Goal: Task Accomplishment & Management: Use online tool/utility

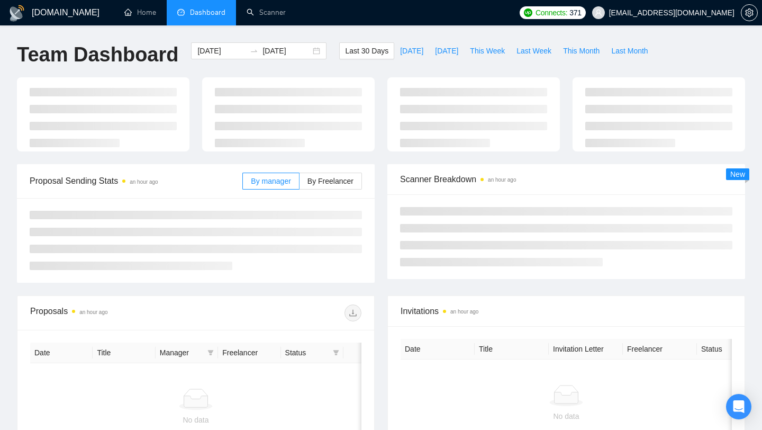
type input "[DATE]"
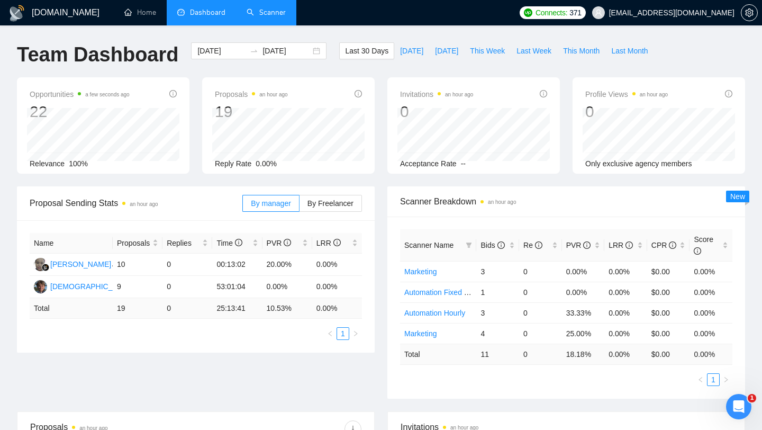
click at [248, 14] on link "Scanner" at bounding box center [266, 12] width 39 height 9
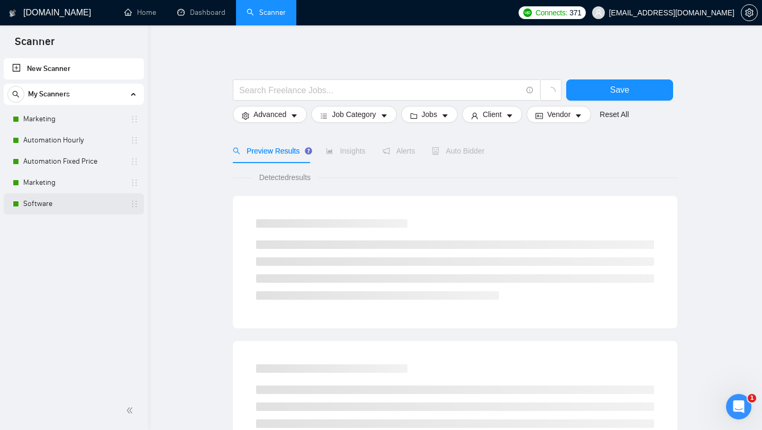
click at [99, 200] on link "Software" at bounding box center [73, 203] width 101 height 21
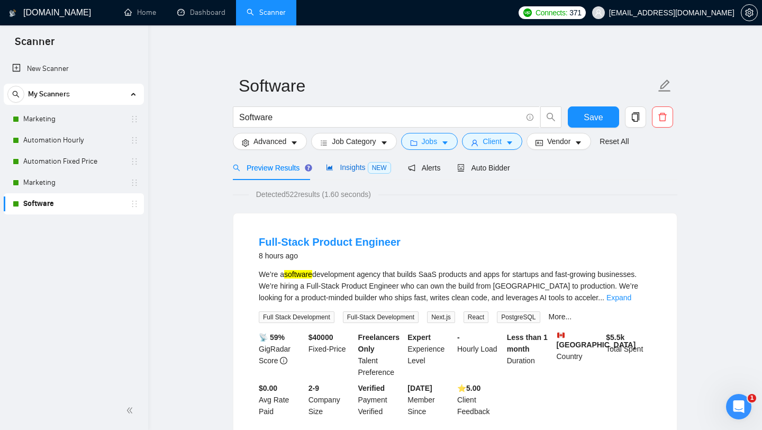
click at [343, 168] on span "Insights NEW" at bounding box center [358, 167] width 65 height 8
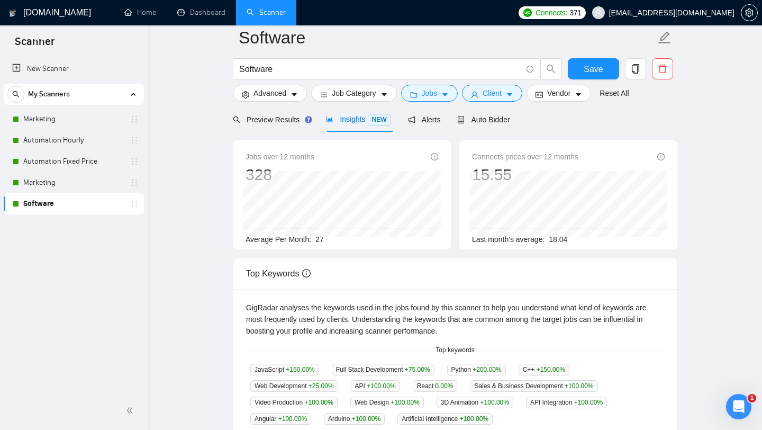
scroll to position [23, 0]
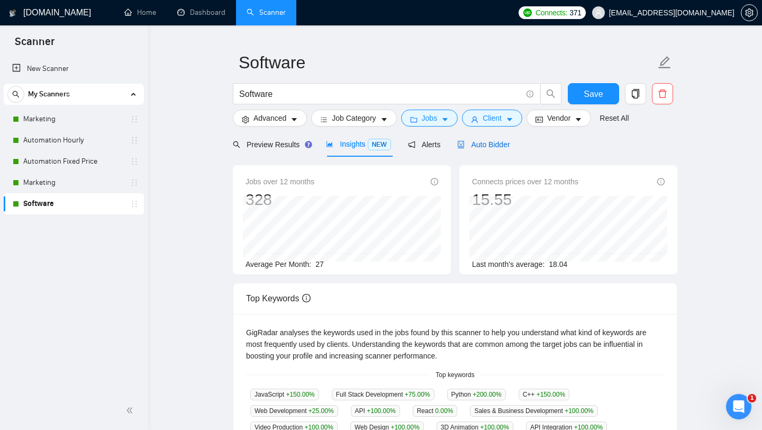
click at [500, 147] on span "Auto Bidder" at bounding box center [483, 144] width 52 height 8
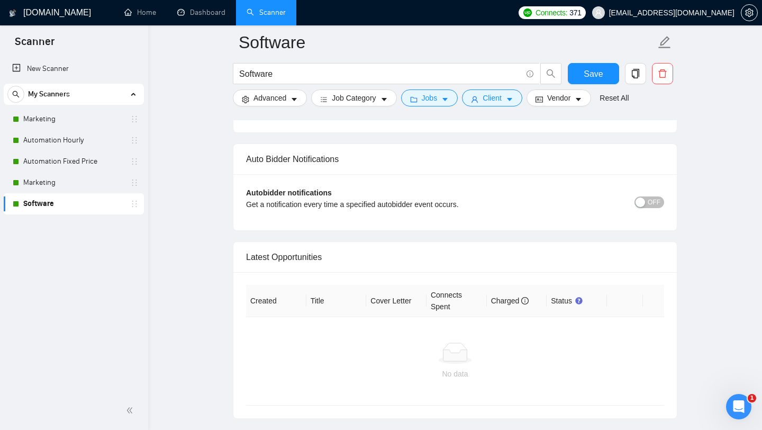
scroll to position [2511, 0]
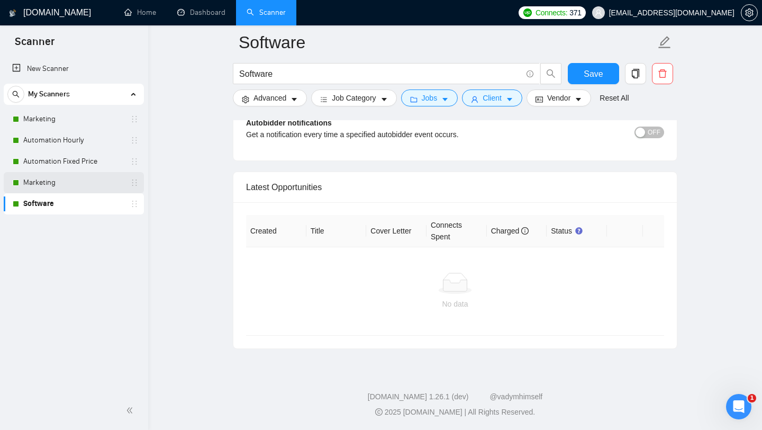
click at [89, 178] on link "Marketing" at bounding box center [73, 182] width 101 height 21
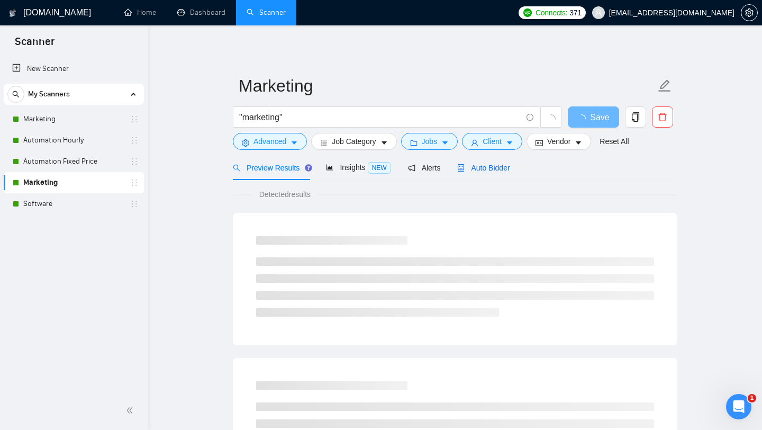
click at [486, 164] on span "Auto Bidder" at bounding box center [483, 168] width 52 height 8
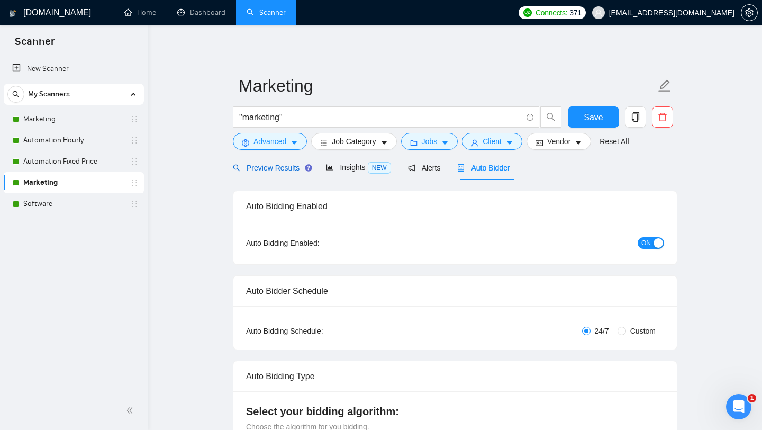
click at [271, 169] on span "Preview Results" at bounding box center [271, 168] width 76 height 8
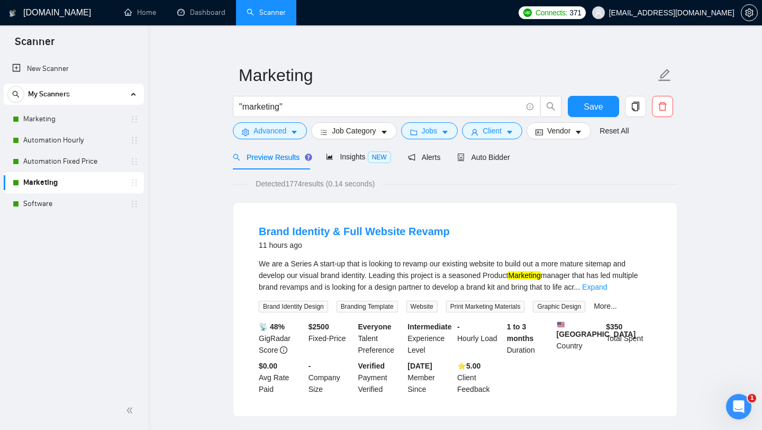
scroll to position [11, 0]
click at [89, 158] on link "Automation Fixed Price" at bounding box center [73, 161] width 101 height 21
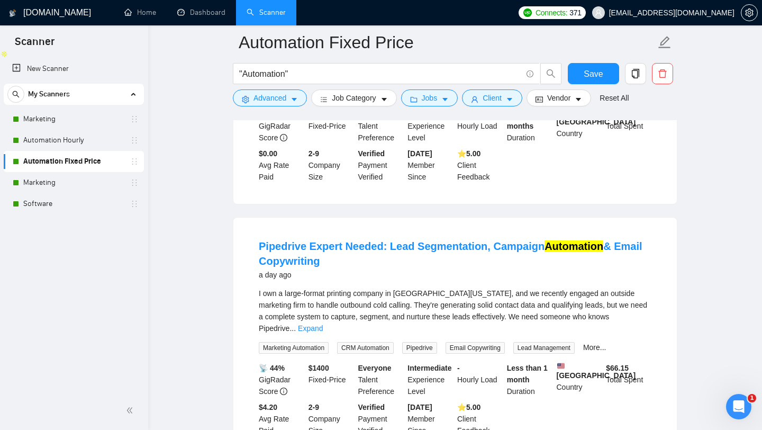
scroll to position [511, 0]
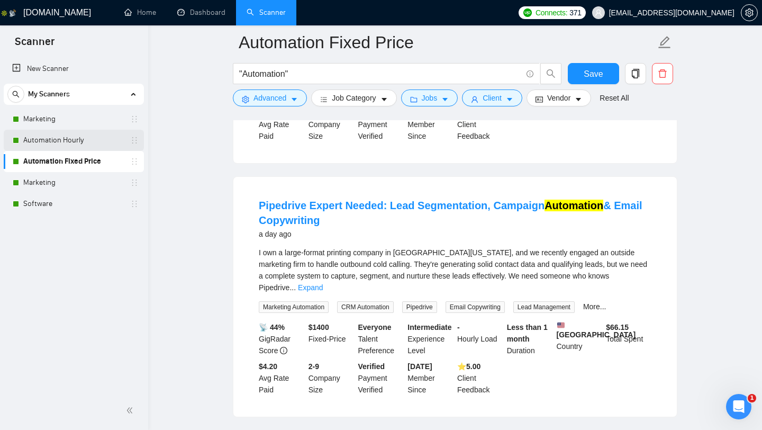
click at [66, 139] on link "Automation Hourly" at bounding box center [73, 140] width 101 height 21
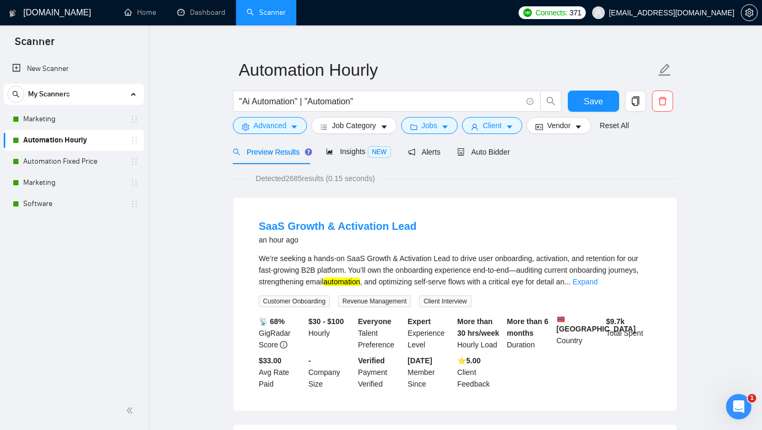
scroll to position [20, 0]
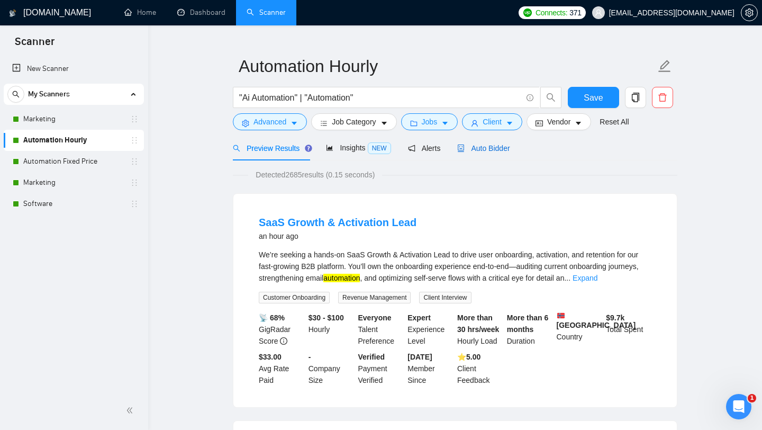
click at [503, 148] on span "Auto Bidder" at bounding box center [483, 148] width 52 height 8
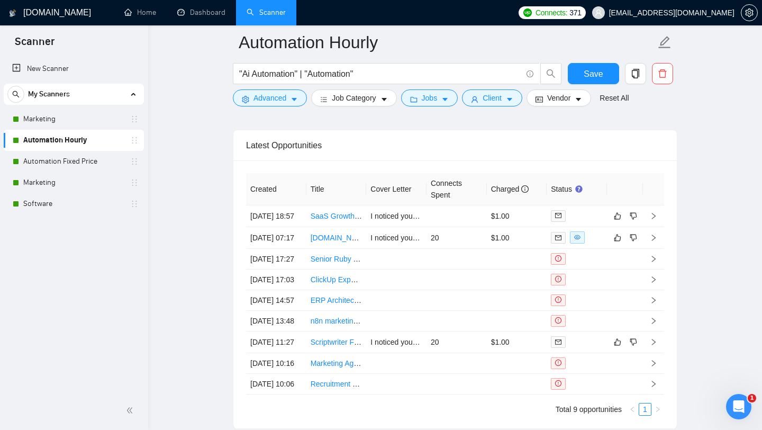
scroll to position [2554, 0]
click at [451, 248] on td "20" at bounding box center [457, 237] width 60 height 22
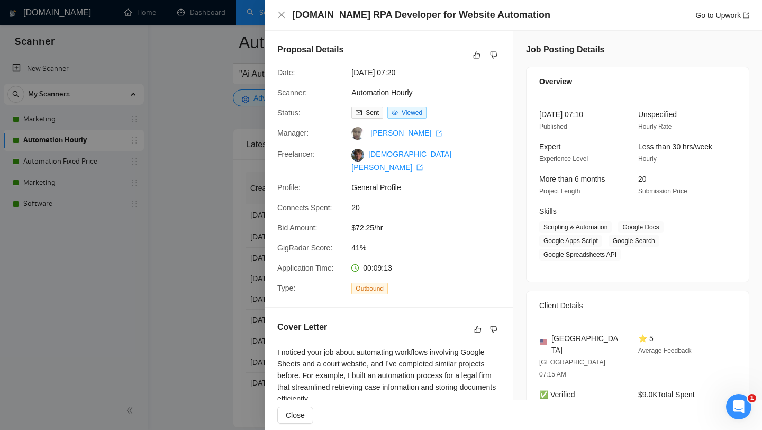
click at [233, 165] on div at bounding box center [381, 215] width 762 height 430
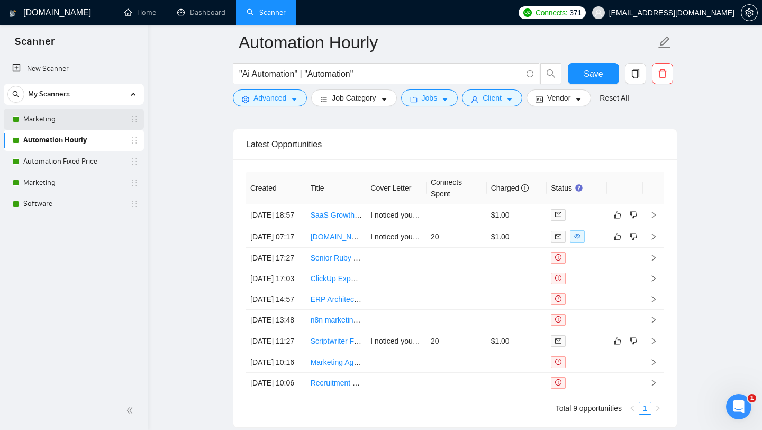
click at [103, 120] on link "Marketing" at bounding box center [73, 118] width 101 height 21
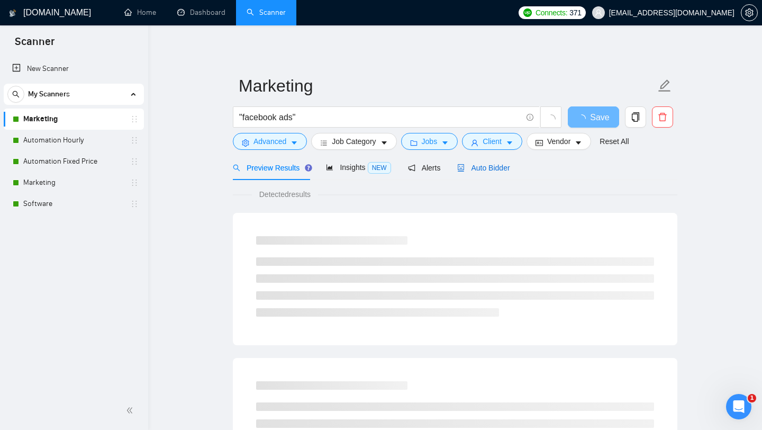
click at [467, 171] on span "Auto Bidder" at bounding box center [483, 168] width 52 height 8
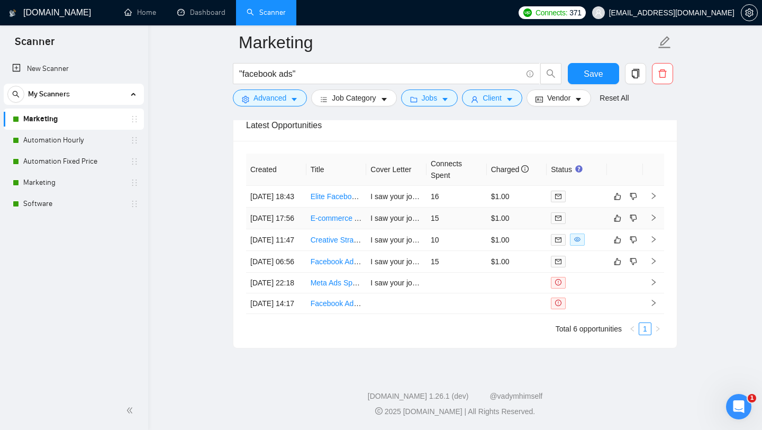
scroll to position [2573, 0]
click at [639, 73] on icon "copy" at bounding box center [636, 74] width 10 height 10
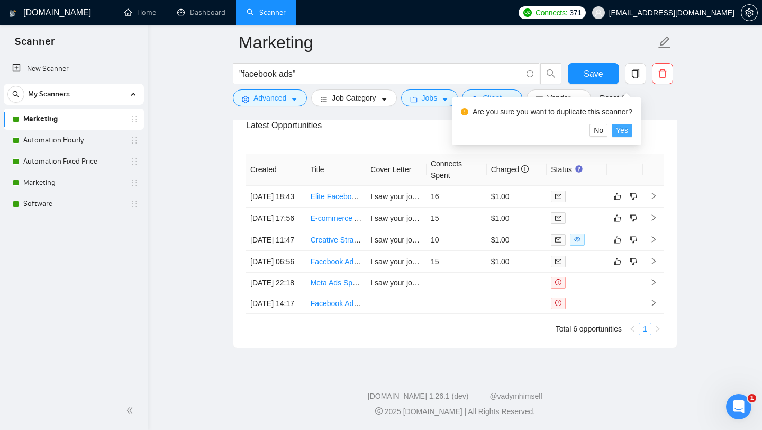
click at [628, 129] on span "Yes" at bounding box center [622, 130] width 12 height 12
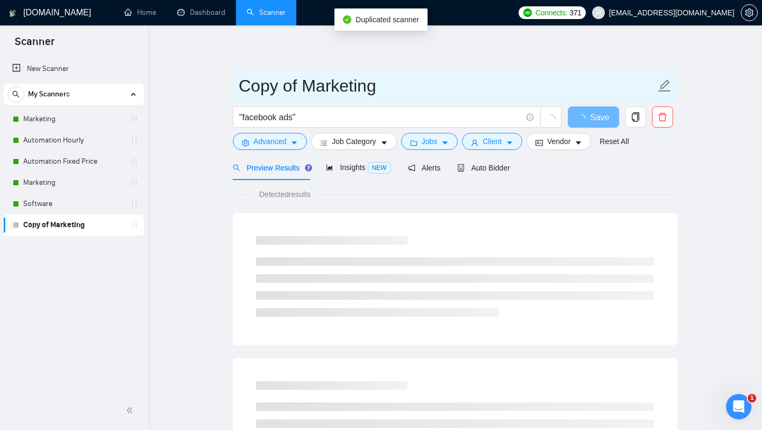
click at [305, 88] on input "Copy of Marketing" at bounding box center [447, 85] width 417 height 26
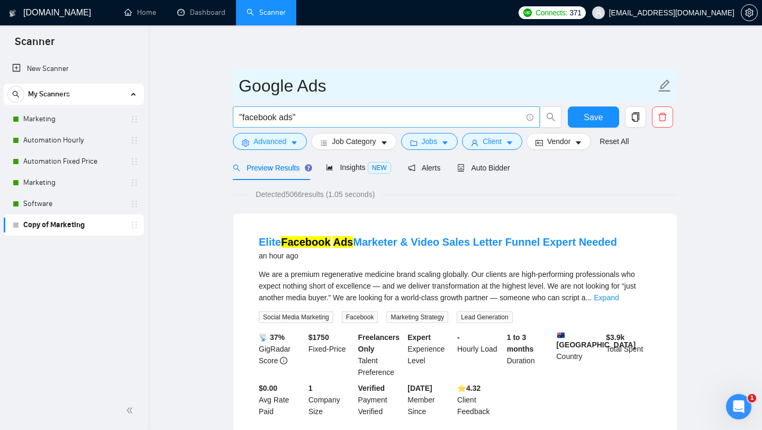
type input "Google Ads"
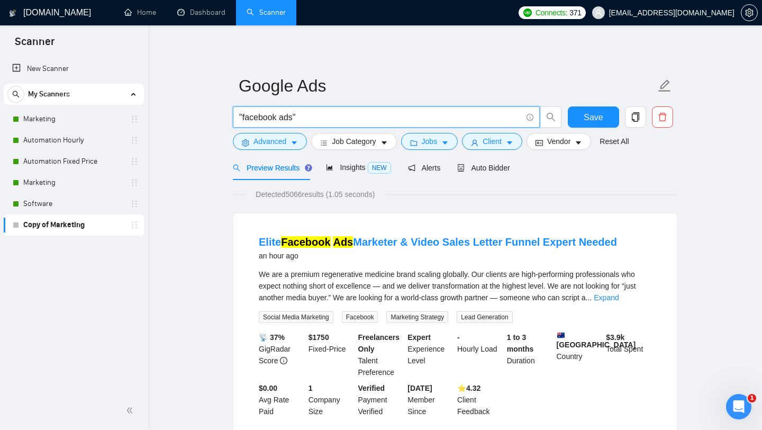
click at [267, 118] on input ""facebook ads"" at bounding box center [380, 117] width 283 height 13
type input ""google ads""
click at [591, 119] on span "Save" at bounding box center [593, 117] width 19 height 13
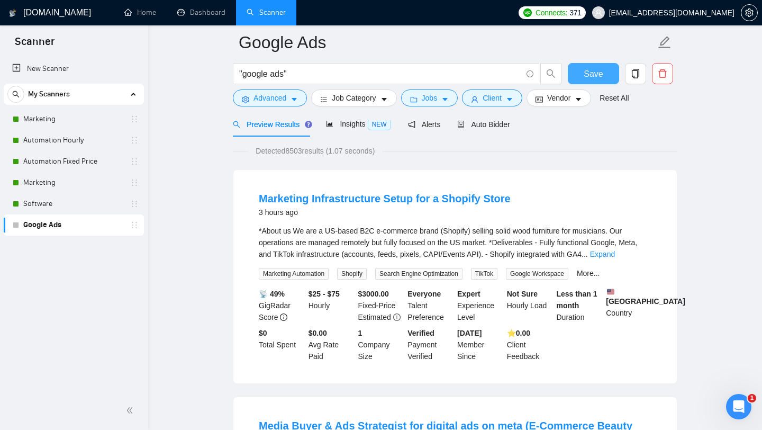
scroll to position [52, 0]
click at [504, 126] on span "Auto Bidder" at bounding box center [483, 124] width 52 height 8
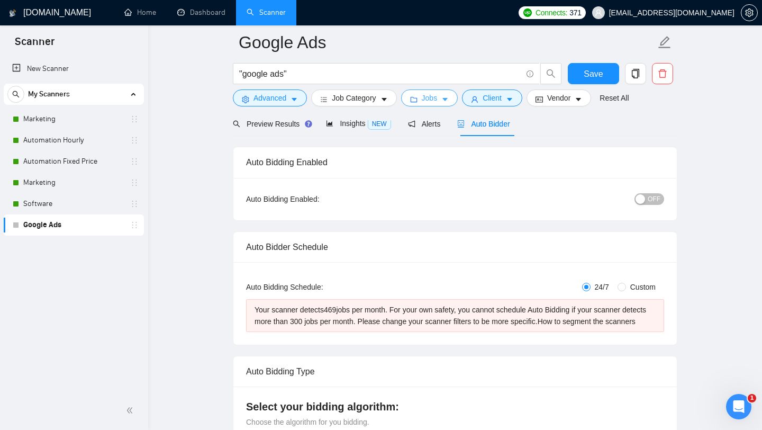
click at [430, 98] on span "Jobs" at bounding box center [430, 98] width 16 height 12
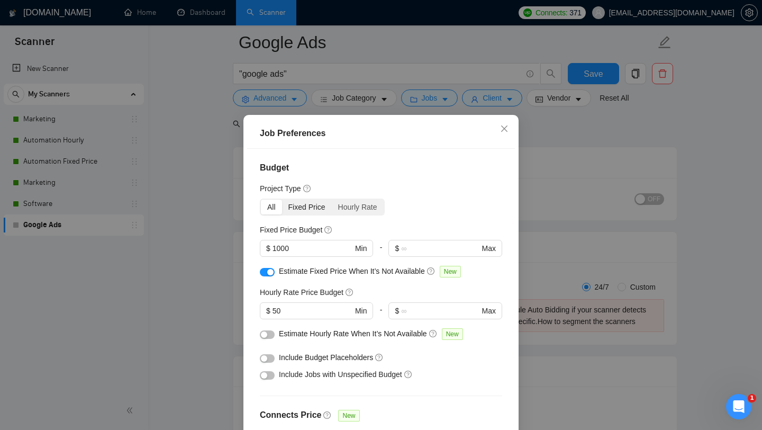
click at [310, 205] on div "Fixed Price" at bounding box center [307, 206] width 50 height 15
click at [282, 199] on input "Fixed Price" at bounding box center [282, 199] width 0 height 0
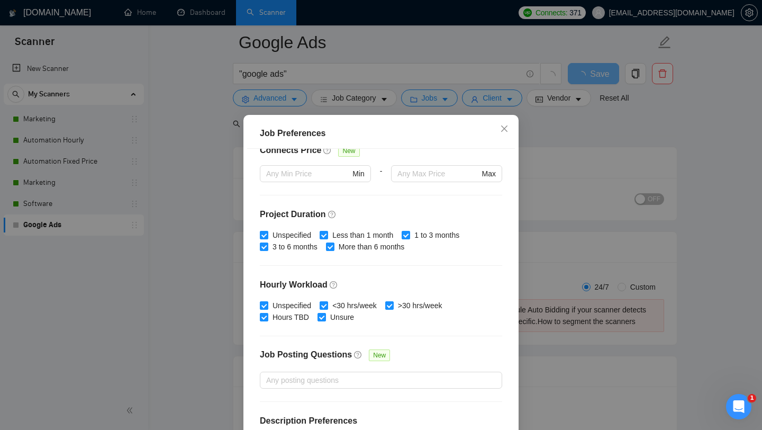
scroll to position [225, 0]
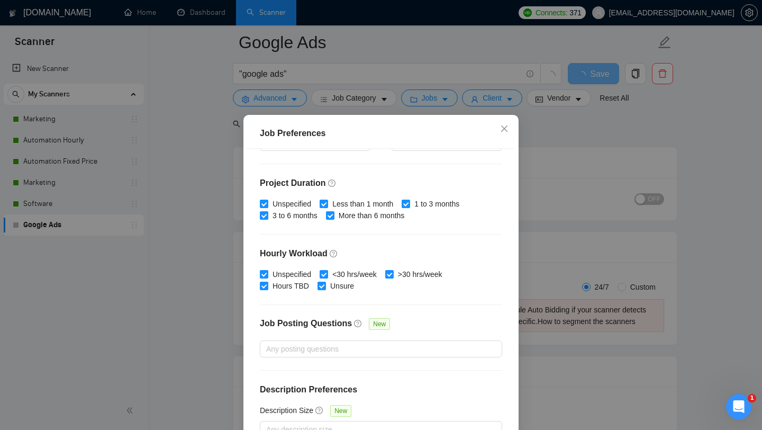
click at [573, 203] on div "Job Preferences Budget Project Type All Fixed Price Hourly Rate Fixed Price Bud…" at bounding box center [381, 215] width 762 height 430
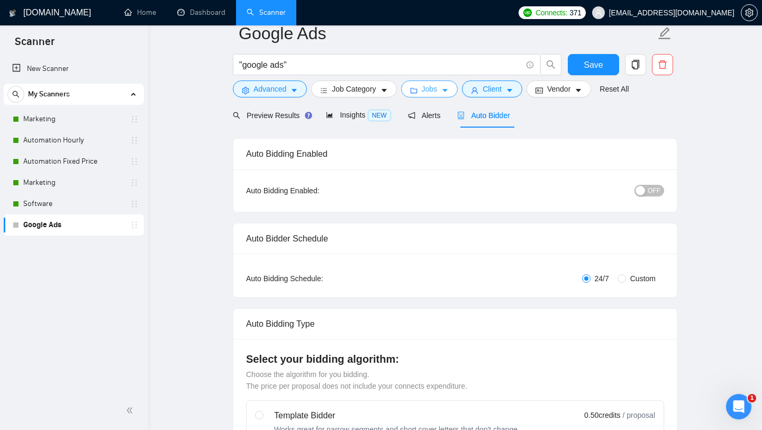
scroll to position [0, 0]
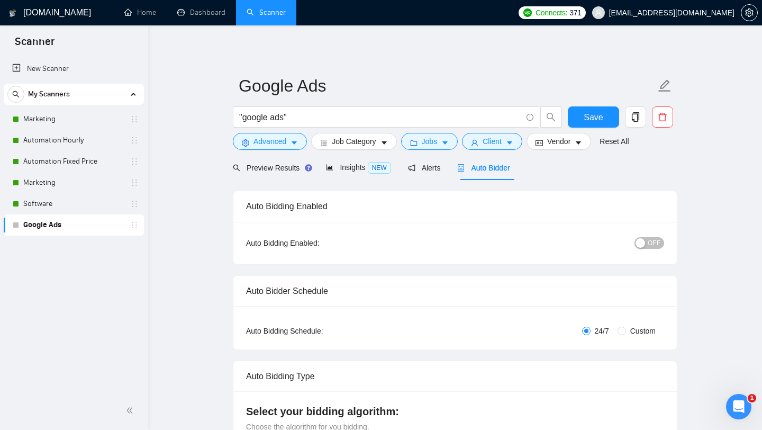
click at [643, 243] on div "button" at bounding box center [641, 243] width 10 height 10
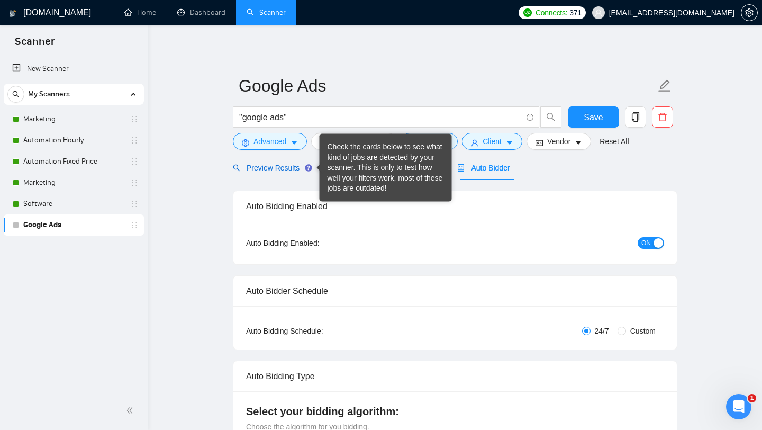
click at [271, 170] on span "Preview Results" at bounding box center [271, 168] width 76 height 8
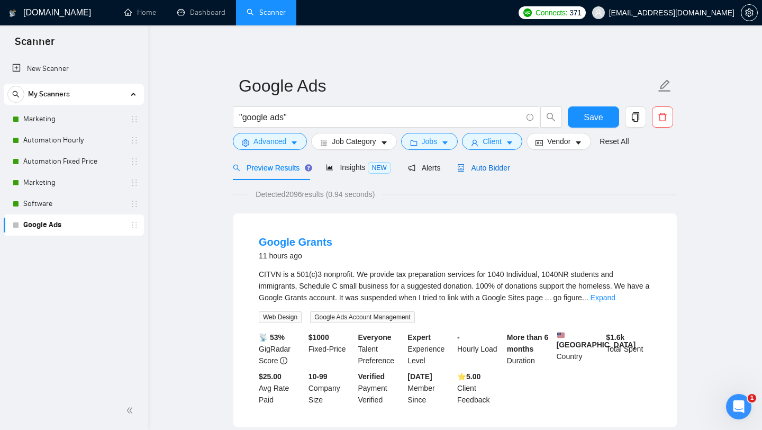
click at [498, 167] on span "Auto Bidder" at bounding box center [483, 168] width 52 height 8
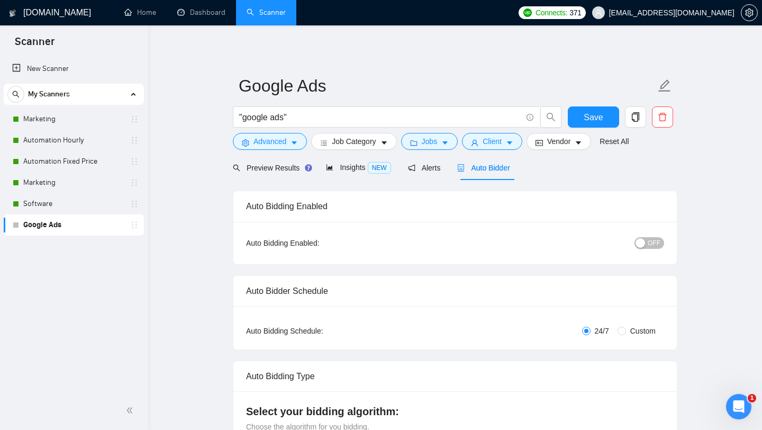
click at [639, 243] on div "button" at bounding box center [641, 243] width 10 height 10
click at [595, 117] on span "Save" at bounding box center [593, 117] width 19 height 13
click at [92, 180] on link "Marketing" at bounding box center [73, 182] width 101 height 21
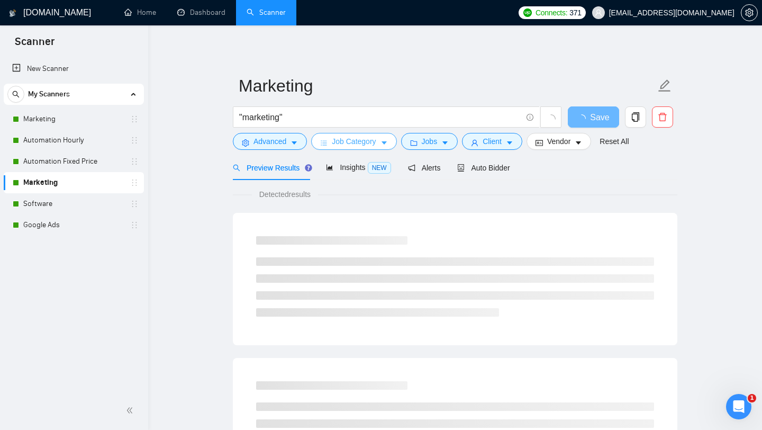
click at [361, 143] on span "Job Category" at bounding box center [354, 141] width 44 height 12
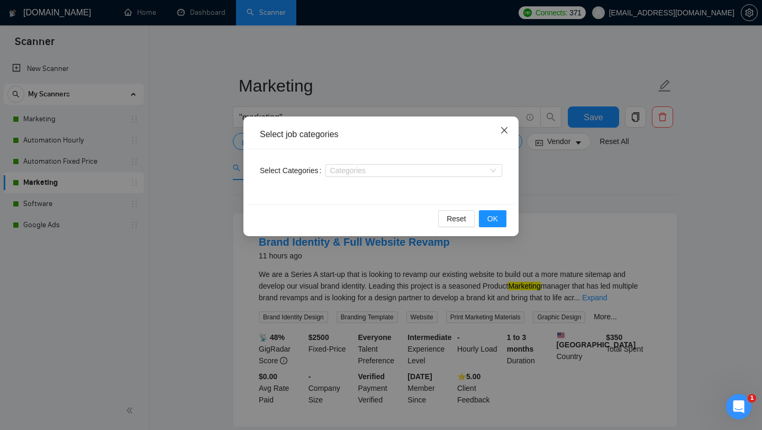
click at [508, 126] on icon "close" at bounding box center [504, 130] width 8 height 8
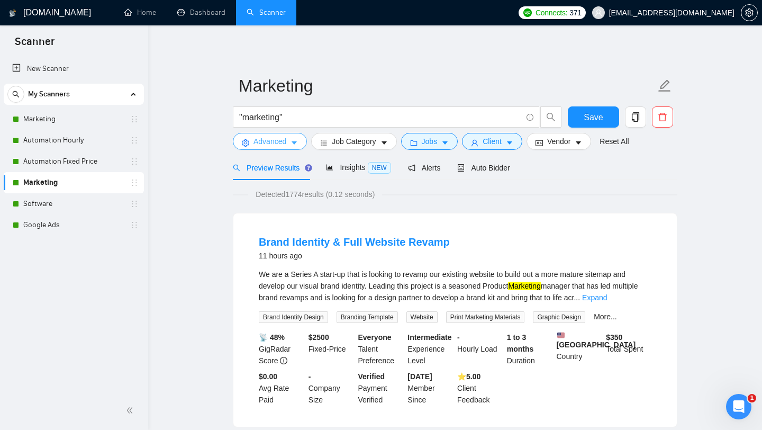
click at [283, 137] on span "Advanced" at bounding box center [269, 141] width 33 height 12
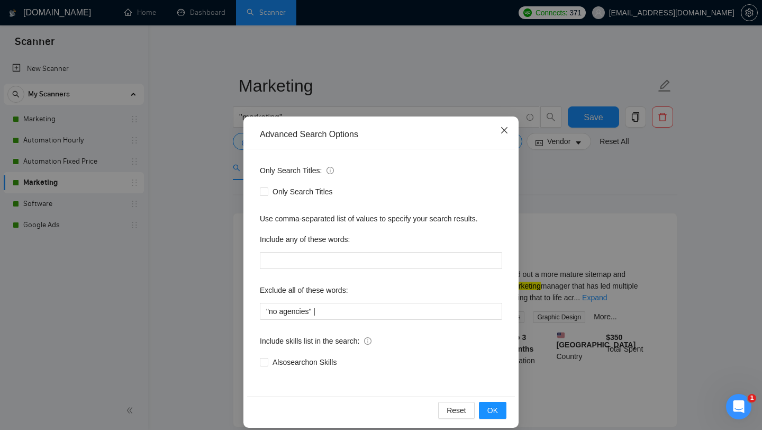
click at [507, 126] on icon "close" at bounding box center [504, 130] width 8 height 8
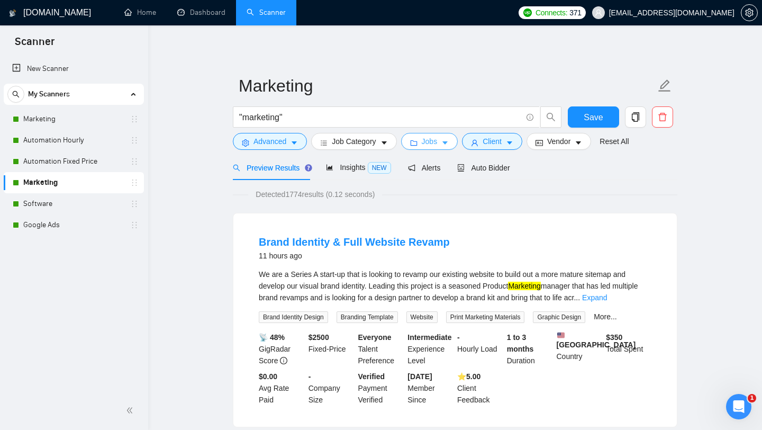
click at [436, 142] on span "Jobs" at bounding box center [430, 141] width 16 height 12
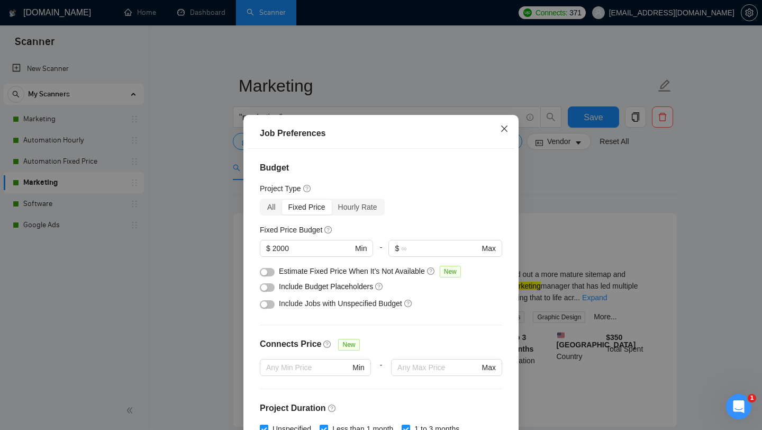
click at [505, 131] on icon "close" at bounding box center [504, 128] width 6 height 6
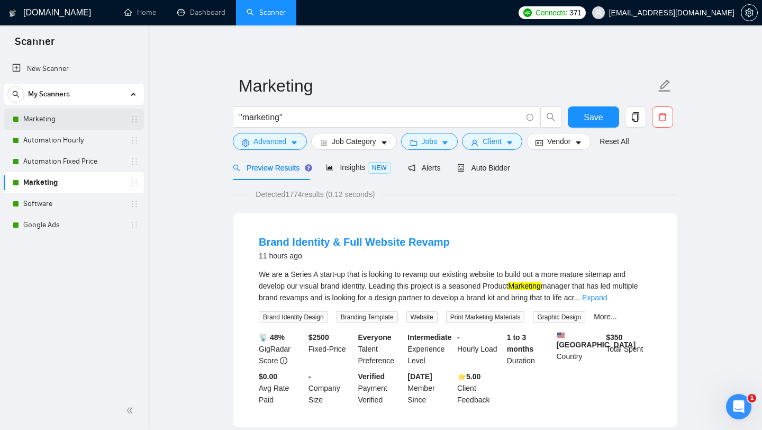
click at [55, 122] on link "Marketing" at bounding box center [73, 118] width 101 height 21
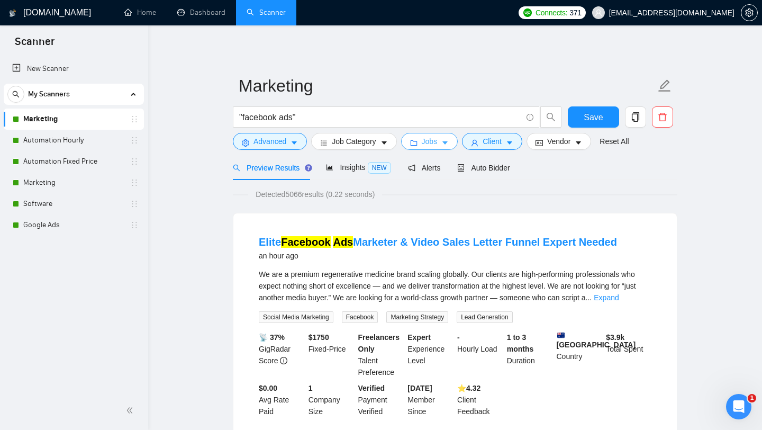
click at [430, 134] on button "Jobs" at bounding box center [429, 141] width 57 height 17
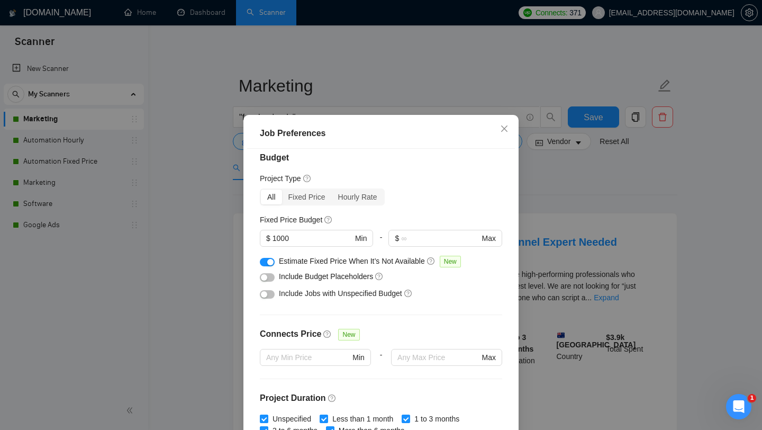
scroll to position [16, 0]
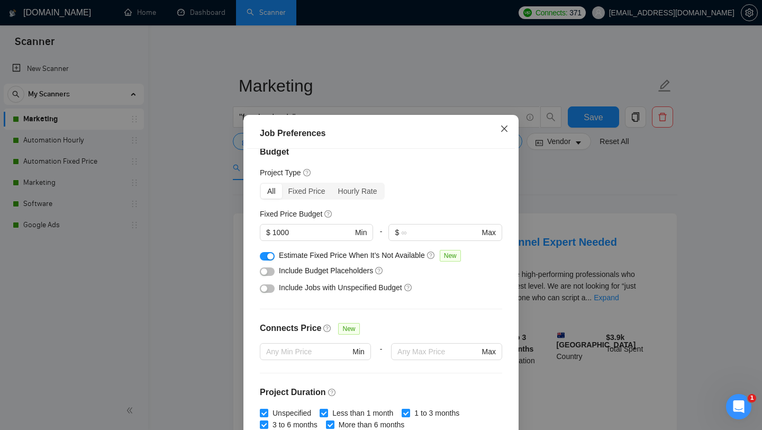
click at [503, 129] on icon "close" at bounding box center [504, 128] width 8 height 8
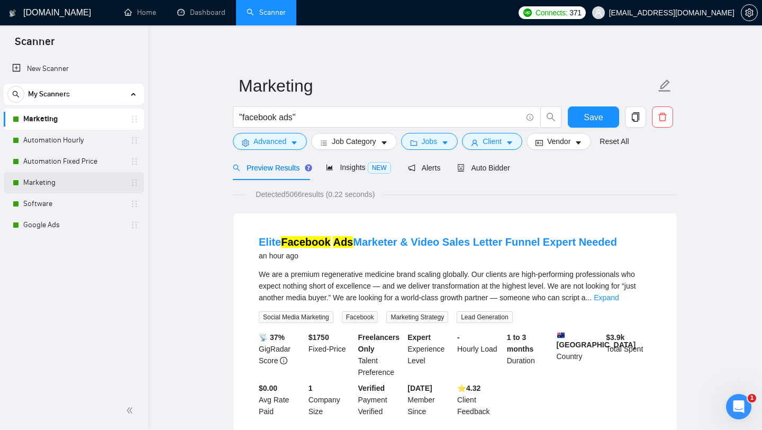
click at [99, 180] on link "Marketing" at bounding box center [73, 182] width 101 height 21
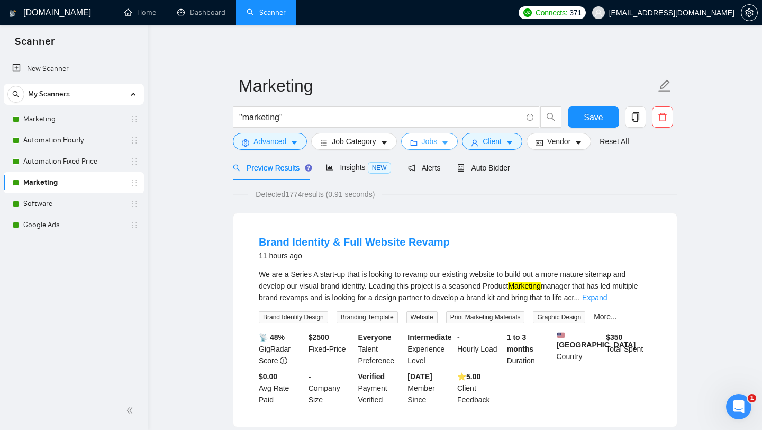
click at [424, 142] on span "Jobs" at bounding box center [430, 141] width 16 height 12
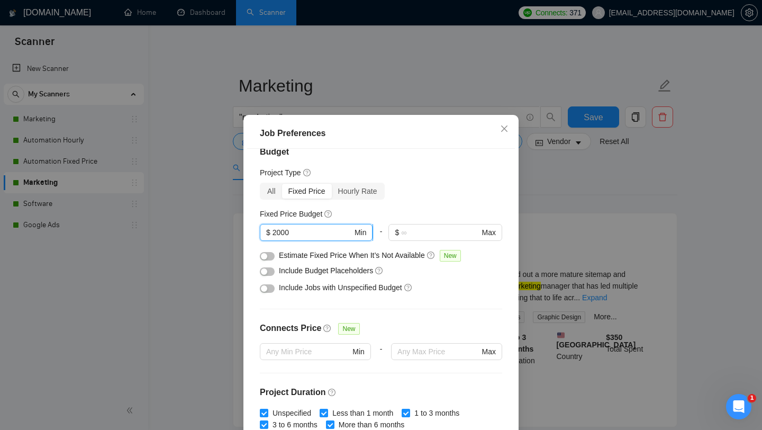
click at [278, 231] on input "2000" at bounding box center [313, 232] width 80 height 12
type input "1000"
click at [433, 190] on div "All Fixed Price Hourly Rate" at bounding box center [381, 191] width 242 height 17
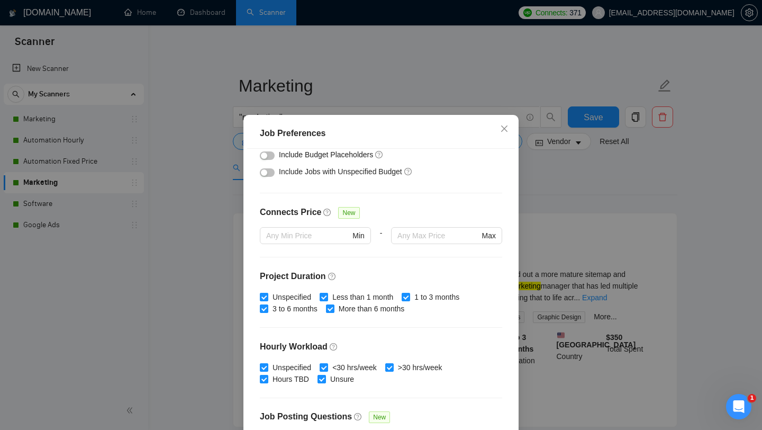
scroll to position [225, 0]
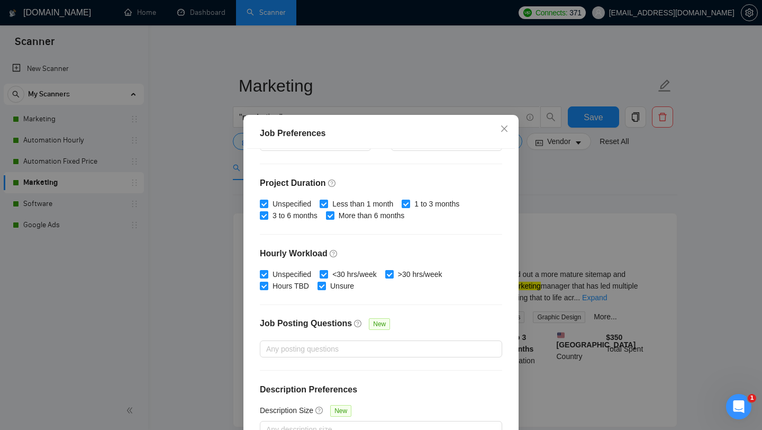
click at [597, 174] on div "Job Preferences Budget Project Type All Fixed Price Hourly Rate Fixed Price Bud…" at bounding box center [381, 215] width 762 height 430
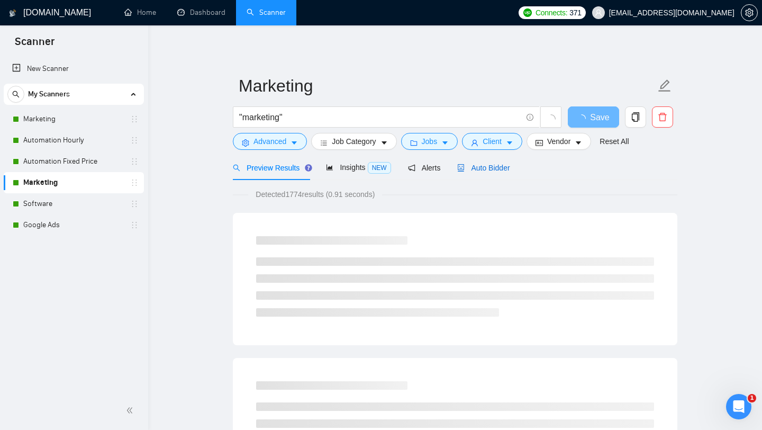
click at [486, 171] on span "Auto Bidder" at bounding box center [483, 168] width 52 height 8
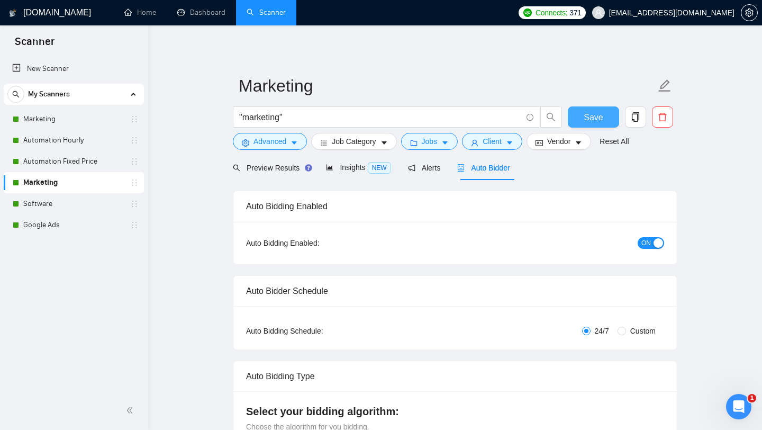
click at [608, 113] on button "Save" at bounding box center [593, 116] width 51 height 21
click at [271, 164] on span "Preview Results" at bounding box center [271, 168] width 76 height 8
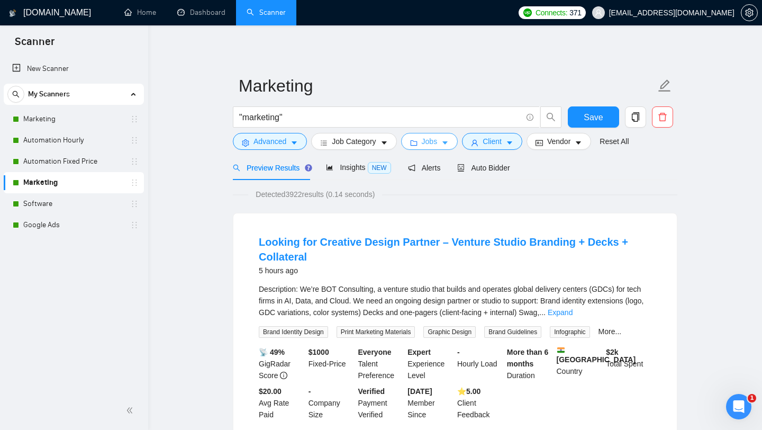
click at [438, 139] on span "Jobs" at bounding box center [430, 141] width 16 height 12
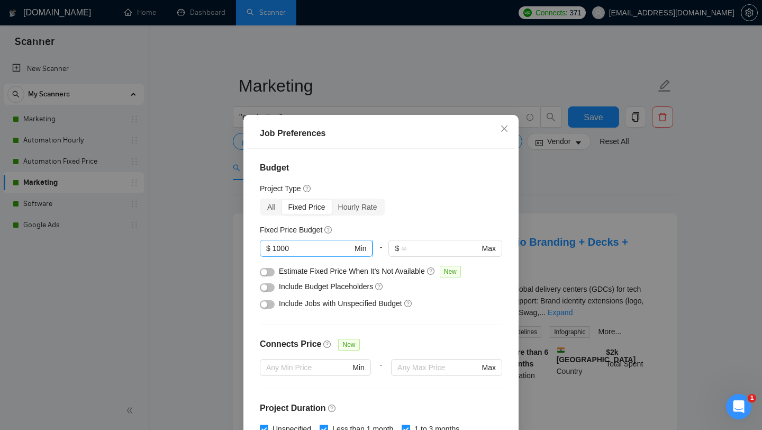
click at [277, 248] on input "1000" at bounding box center [313, 248] width 80 height 12
click at [285, 248] on input "1000" at bounding box center [313, 248] width 80 height 12
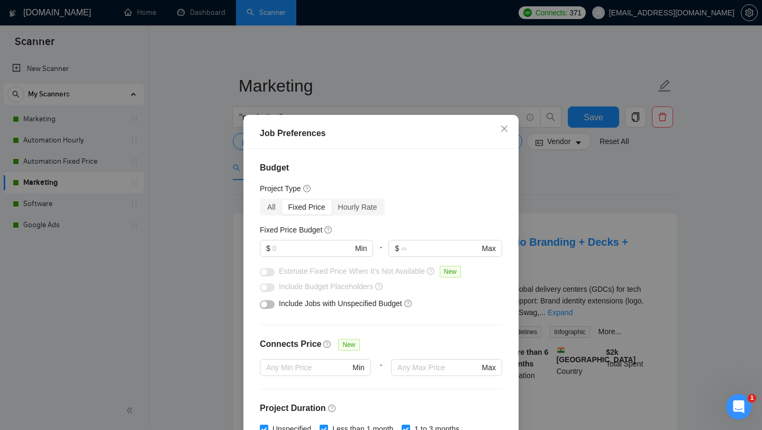
click at [494, 322] on div "Budget Project Type All Fixed Price Hourly Rate Fixed Price Budget $ Min - $ Ma…" at bounding box center [381, 299] width 268 height 301
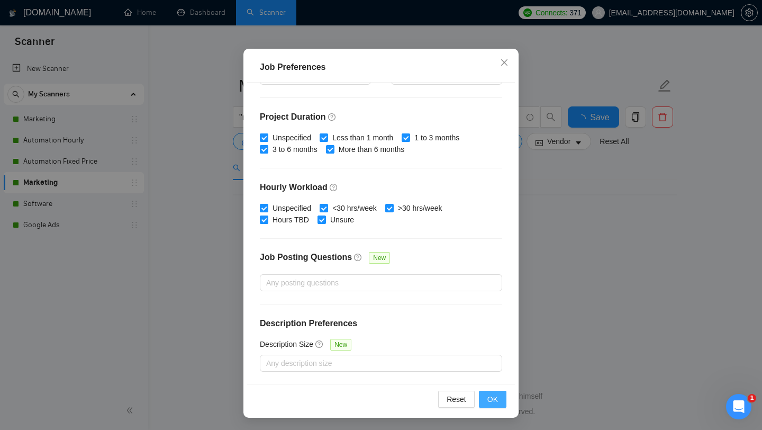
click at [497, 399] on span "OK" at bounding box center [492, 399] width 11 height 12
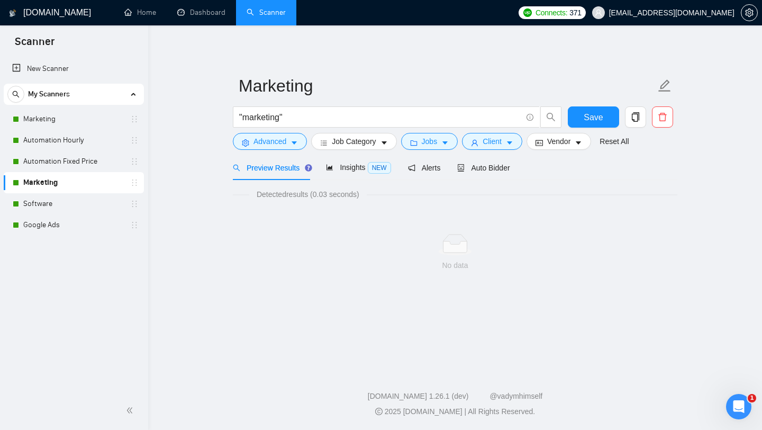
scroll to position [15, 0]
click at [502, 165] on span "Auto Bidder" at bounding box center [483, 168] width 52 height 8
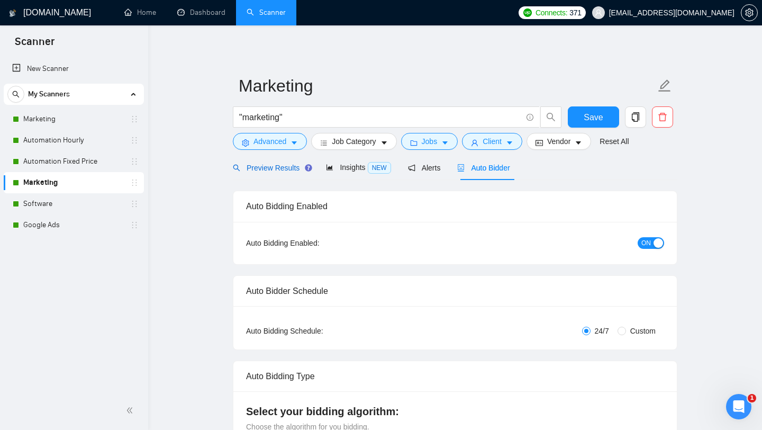
click at [274, 164] on span "Preview Results" at bounding box center [271, 168] width 76 height 8
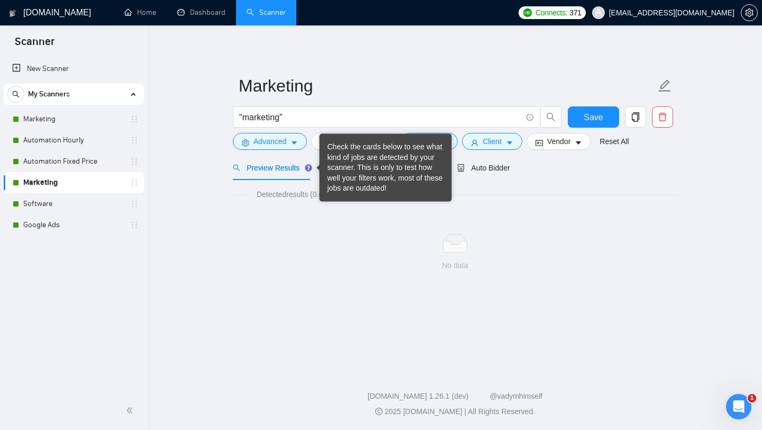
click at [465, 139] on div "Client" at bounding box center [492, 141] width 65 height 17
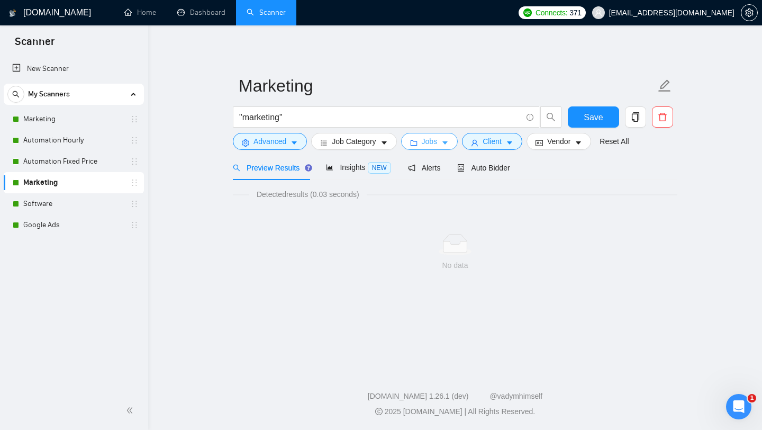
click at [448, 140] on icon "caret-down" at bounding box center [444, 142] width 7 height 7
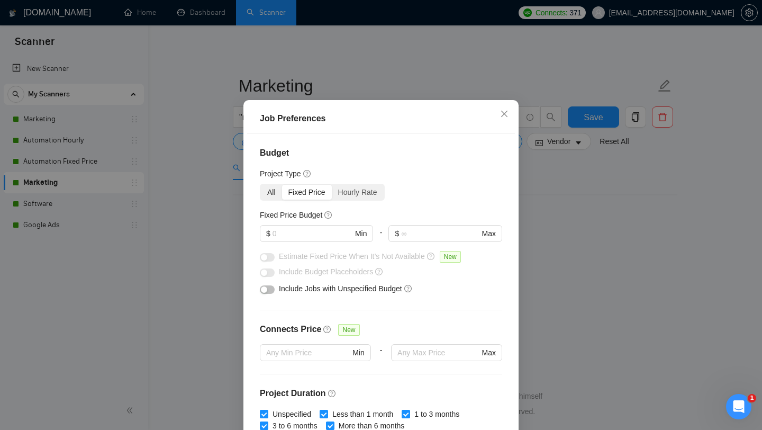
click at [272, 199] on div "All" at bounding box center [271, 192] width 21 height 15
click at [261, 185] on input "All" at bounding box center [261, 185] width 0 height 0
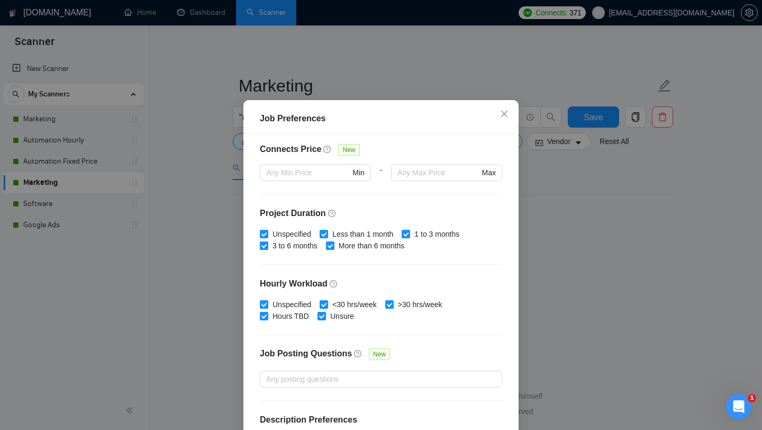
scroll to position [296, 0]
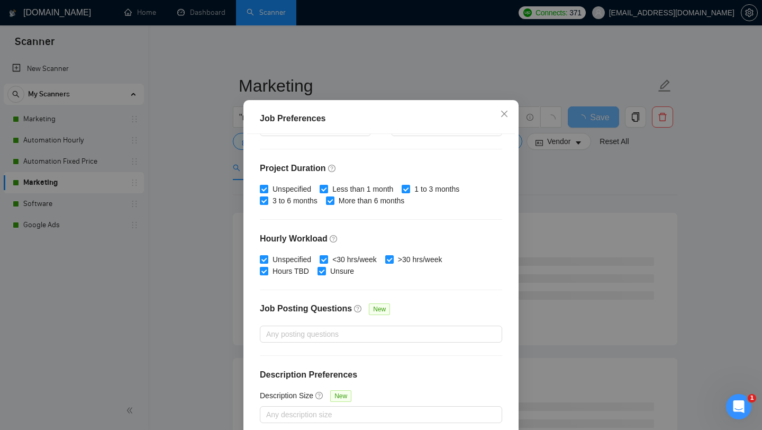
click at [559, 196] on div "Job Preferences Budget Project Type All Fixed Price Hourly Rate Fixed Price Bud…" at bounding box center [381, 215] width 762 height 430
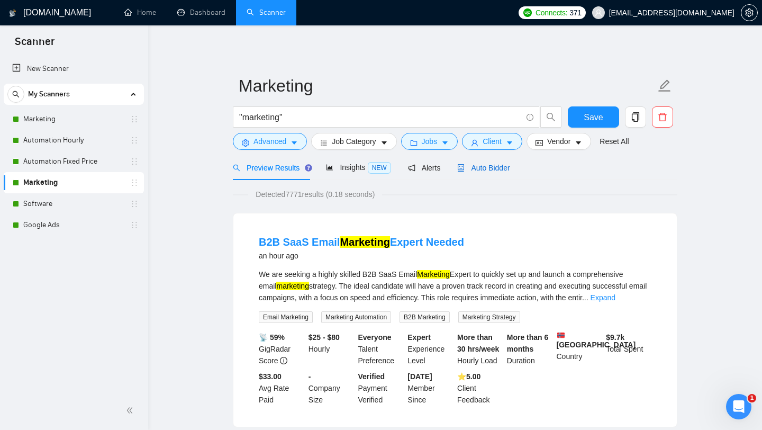
click at [503, 168] on span "Auto Bidder" at bounding box center [483, 168] width 52 height 8
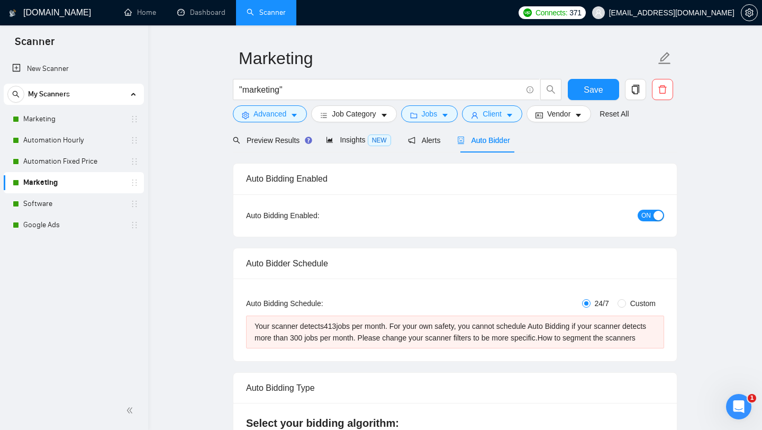
scroll to position [6, 0]
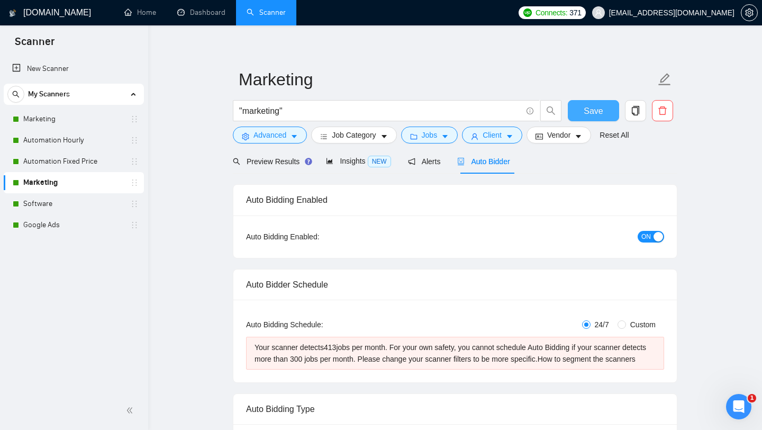
click at [585, 116] on span "Save" at bounding box center [593, 110] width 19 height 13
click at [278, 161] on span "Preview Results" at bounding box center [271, 161] width 76 height 8
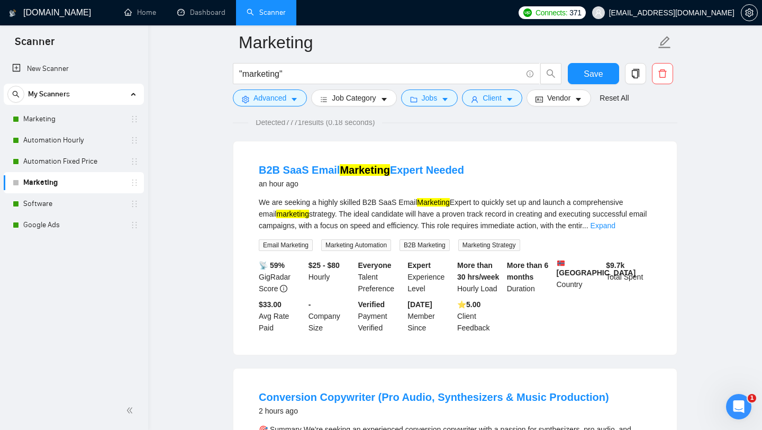
scroll to position [84, 0]
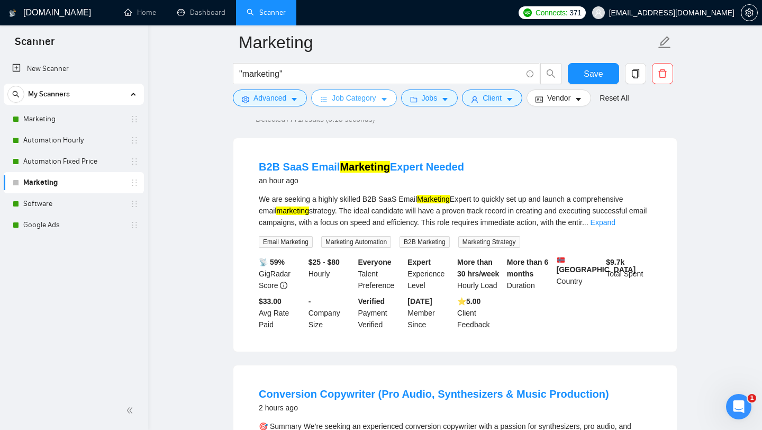
click at [380, 97] on button "Job Category" at bounding box center [353, 97] width 85 height 17
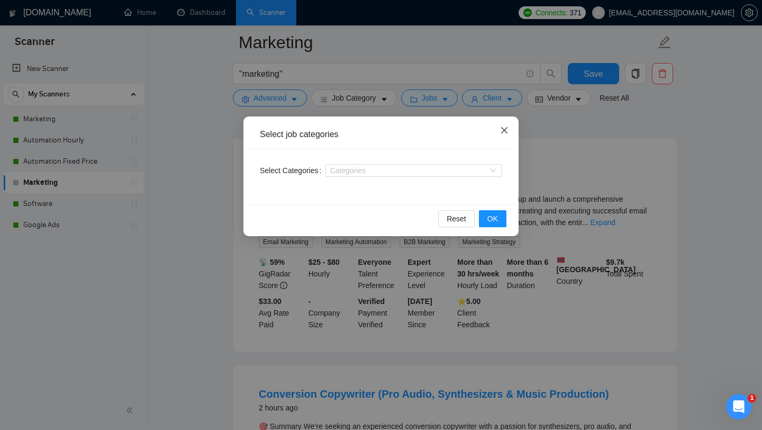
click at [501, 134] on icon "close" at bounding box center [504, 130] width 8 height 8
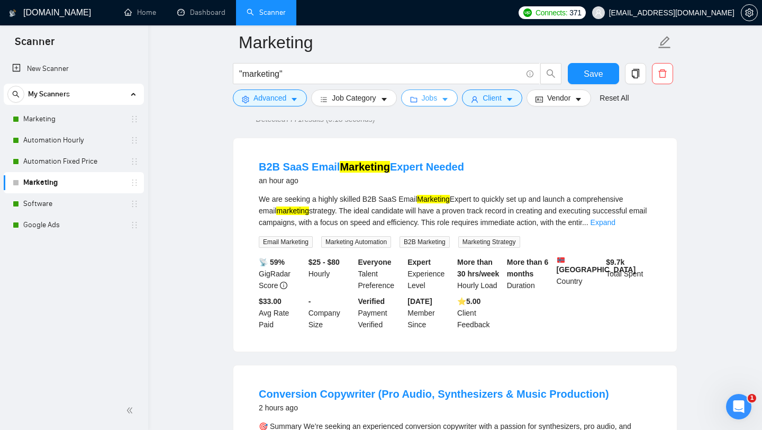
click at [445, 103] on icon "caret-down" at bounding box center [444, 99] width 7 height 7
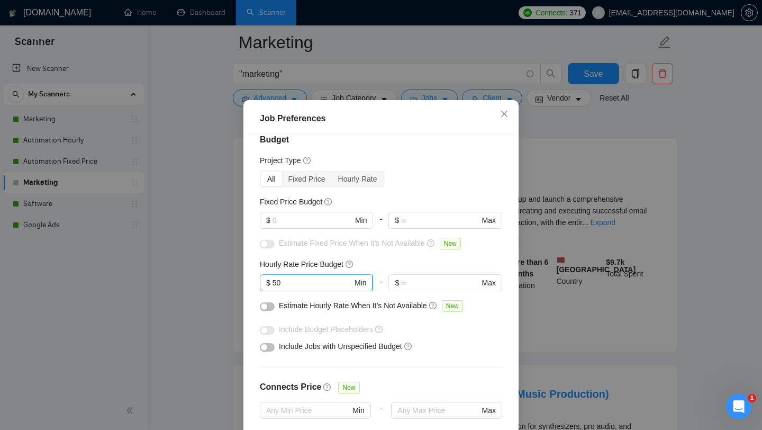
scroll to position [10, 0]
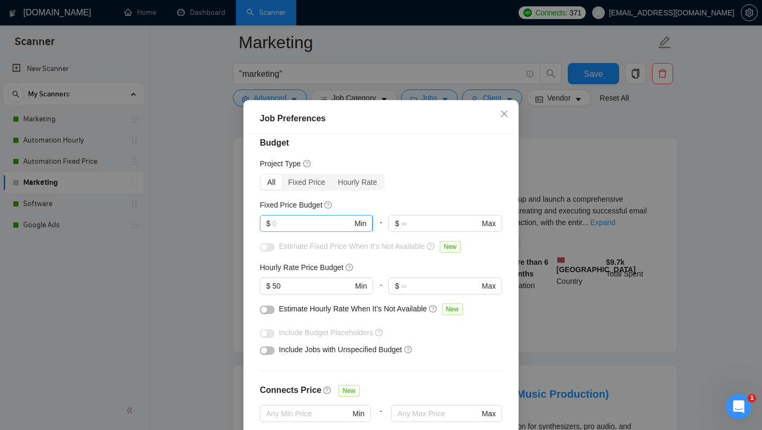
click at [300, 229] on input "text" at bounding box center [313, 223] width 80 height 12
type input "1000"
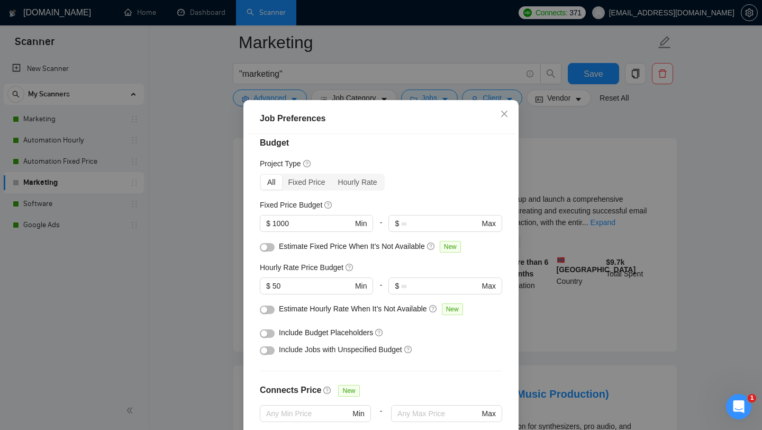
click at [407, 207] on div "Budget Project Type All Fixed Price Hourly Rate Fixed Price Budget $ 1000 Min -…" at bounding box center [381, 284] width 268 height 301
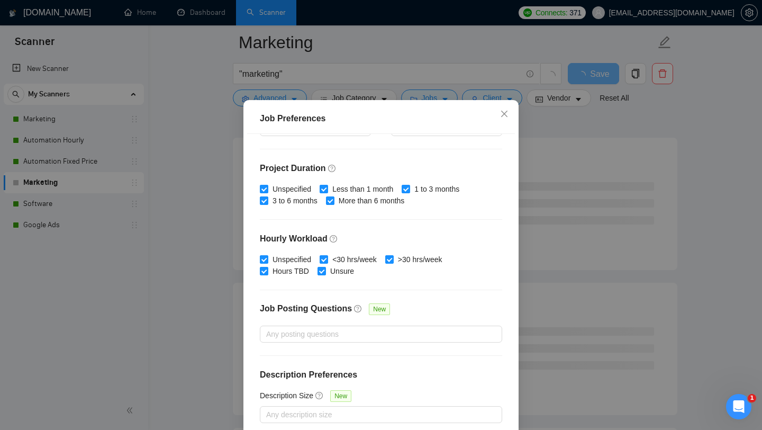
click at [574, 331] on div "Job Preferences Budget Project Type All Fixed Price Hourly Rate Fixed Price Bud…" at bounding box center [381, 215] width 762 height 430
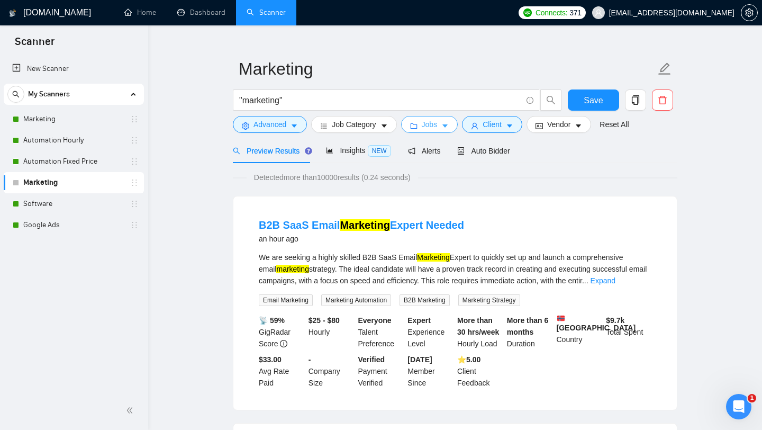
scroll to position [0, 0]
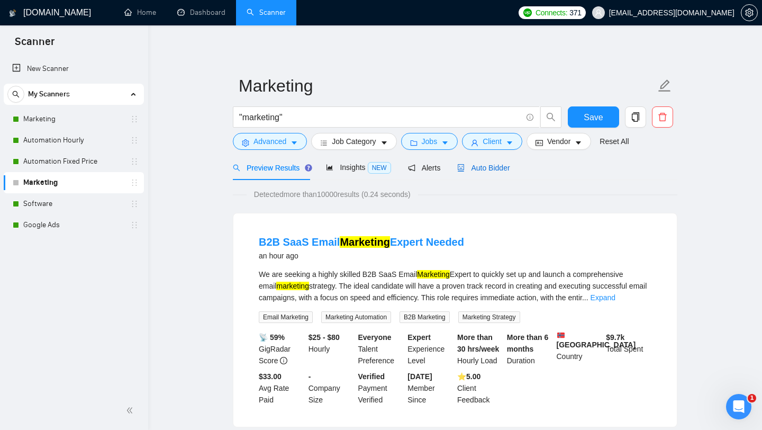
click at [501, 164] on span "Auto Bidder" at bounding box center [483, 168] width 52 height 8
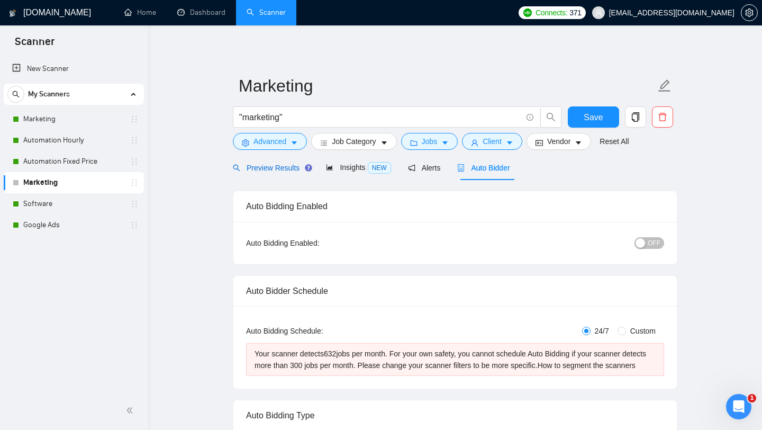
click at [268, 168] on span "Preview Results" at bounding box center [271, 168] width 76 height 8
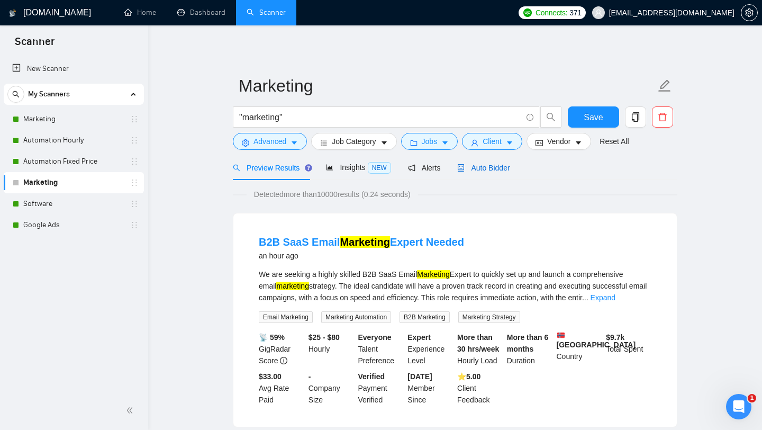
click at [503, 171] on span "Auto Bidder" at bounding box center [483, 168] width 52 height 8
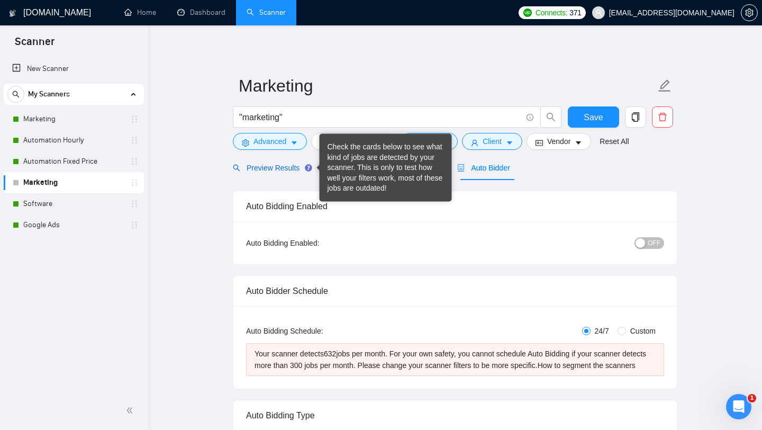
click at [294, 168] on span "Preview Results" at bounding box center [271, 168] width 76 height 8
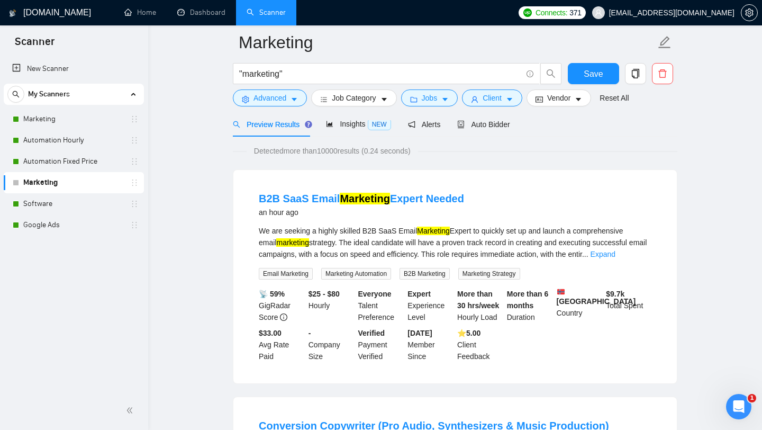
scroll to position [47, 0]
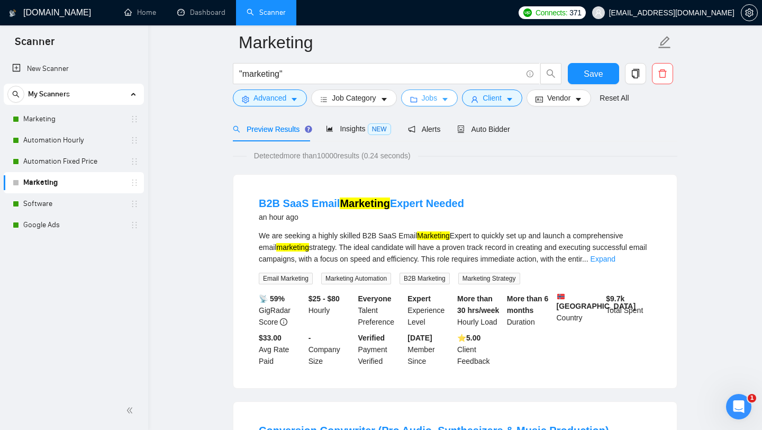
click at [430, 96] on span "Jobs" at bounding box center [430, 98] width 16 height 12
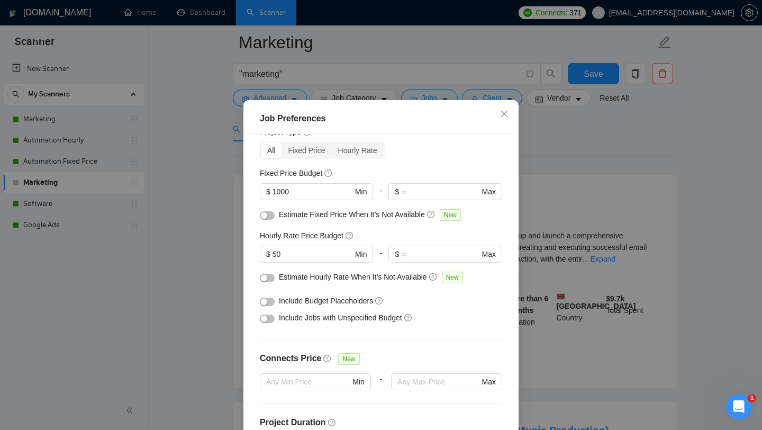
scroll to position [49, 0]
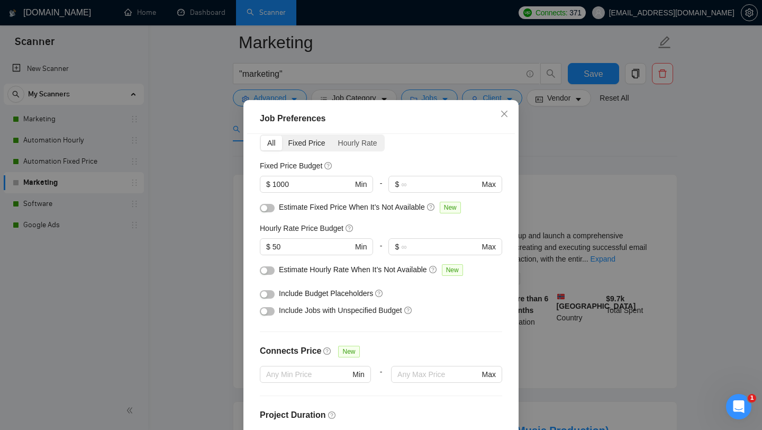
click at [306, 150] on div "Fixed Price" at bounding box center [307, 142] width 50 height 15
click at [282, 135] on input "Fixed Price" at bounding box center [282, 135] width 0 height 0
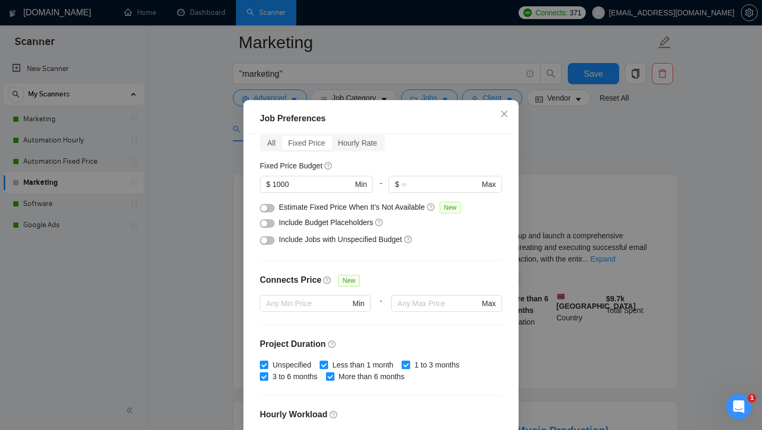
scroll to position [225, 0]
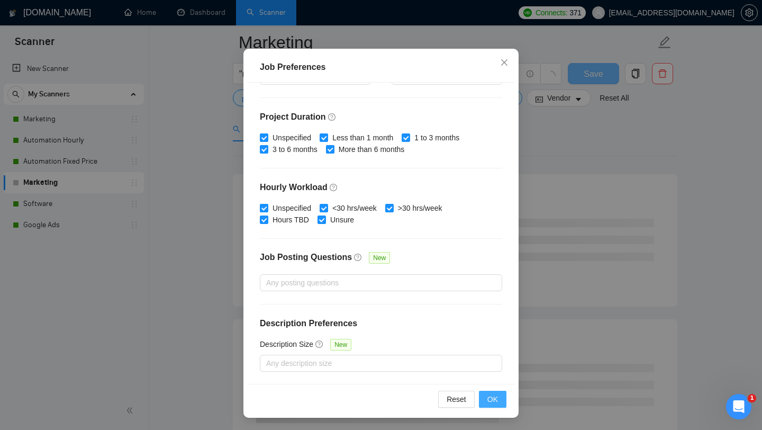
click at [497, 400] on span "OK" at bounding box center [492, 399] width 11 height 12
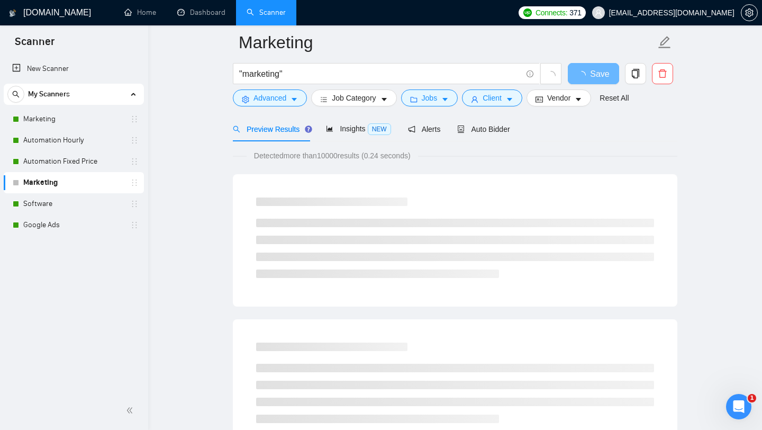
scroll to position [15, 0]
click at [486, 126] on span "Auto Bidder" at bounding box center [483, 129] width 52 height 8
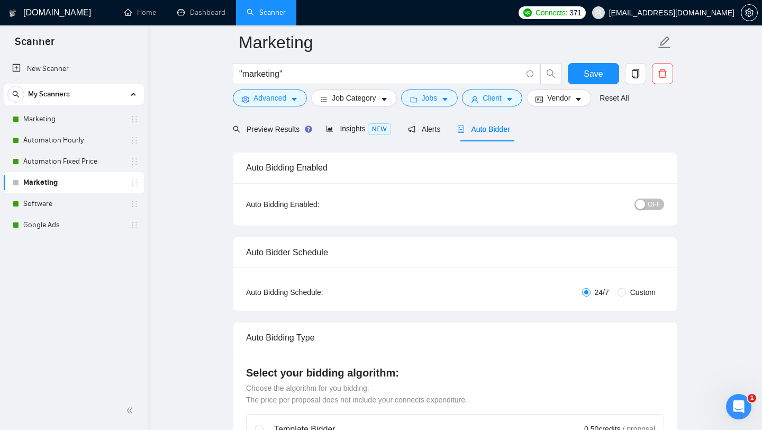
click at [634, 204] on div "OFF" at bounding box center [594, 204] width 139 height 12
click at [649, 204] on span "OFF" at bounding box center [654, 204] width 13 height 12
click at [585, 71] on span "Save" at bounding box center [593, 73] width 19 height 13
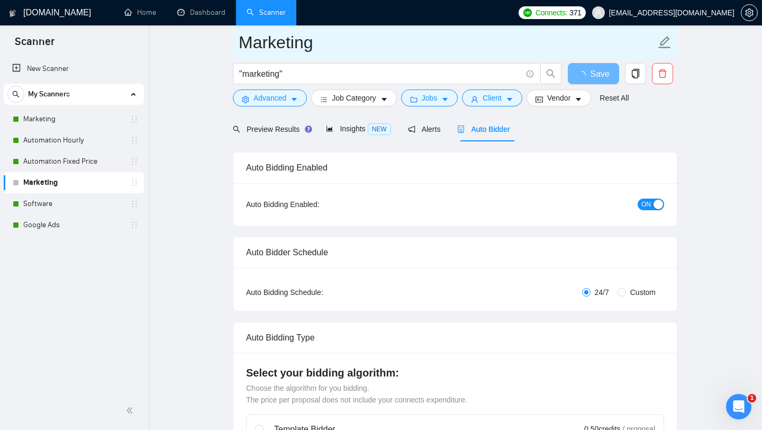
click at [354, 44] on input "Marketing" at bounding box center [447, 42] width 417 height 26
type input "Marketing Fix"
type input "Marketing Fixe"
type input "Marketing Fixed"
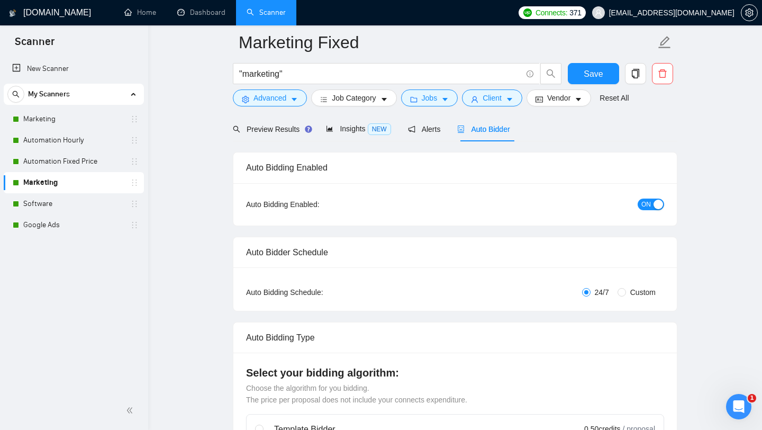
click at [600, 140] on div "Preview Results Insights NEW Alerts Auto Bidder" at bounding box center [455, 128] width 444 height 25
click at [641, 75] on span "copy" at bounding box center [635, 74] width 20 height 10
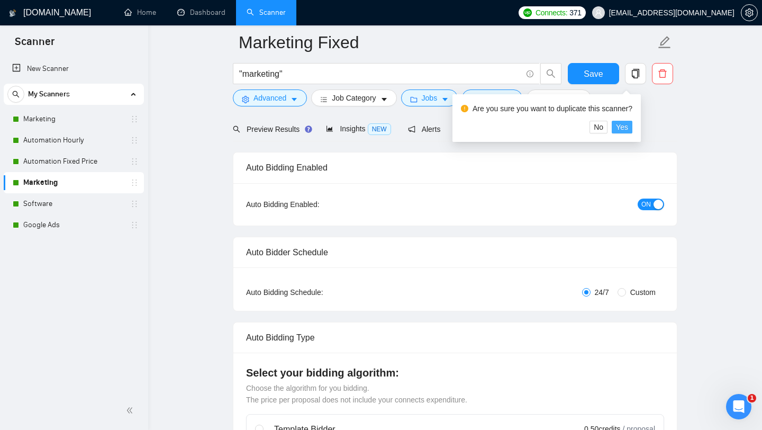
click at [628, 128] on span "Yes" at bounding box center [622, 127] width 12 height 12
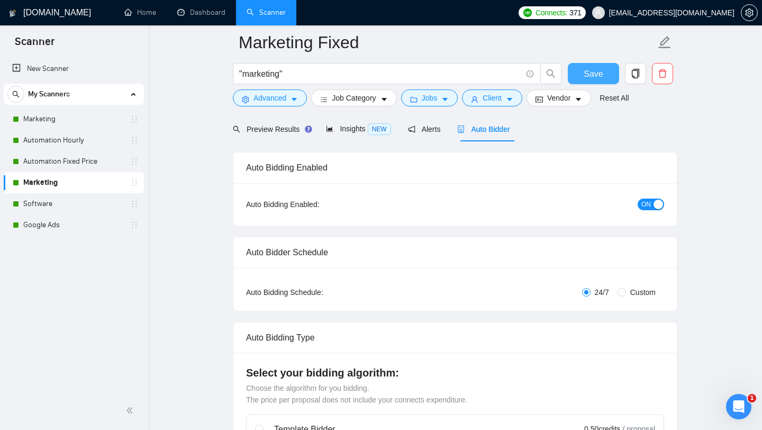
click at [603, 74] on button "Save" at bounding box center [593, 73] width 51 height 21
click at [637, 75] on icon "copy" at bounding box center [635, 74] width 7 height 10
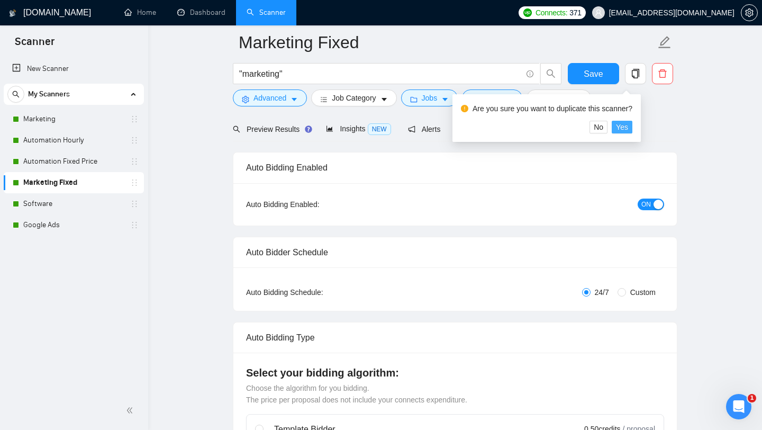
click at [632, 121] on button "Yes" at bounding box center [622, 127] width 21 height 13
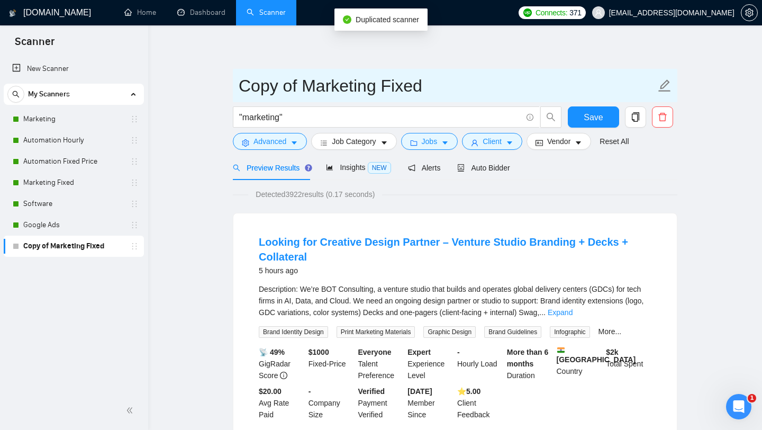
click at [400, 84] on input "Copy of Marketing Fixed" at bounding box center [447, 85] width 417 height 26
drag, startPoint x: 432, startPoint y: 85, endPoint x: 222, endPoint y: 84, distance: 209.5
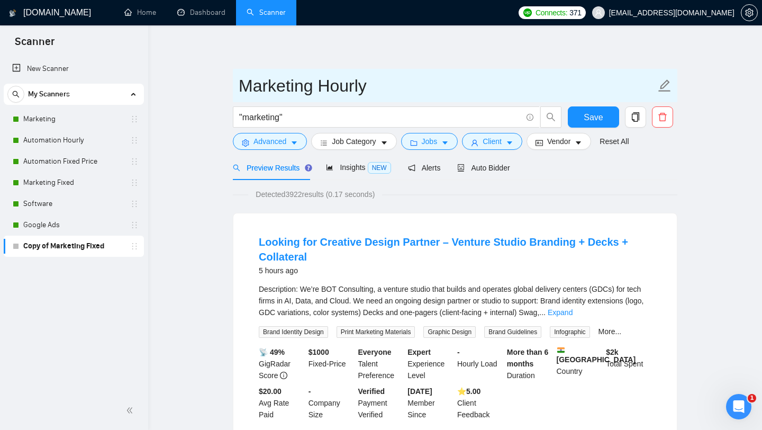
type input "Marketing Hourly"
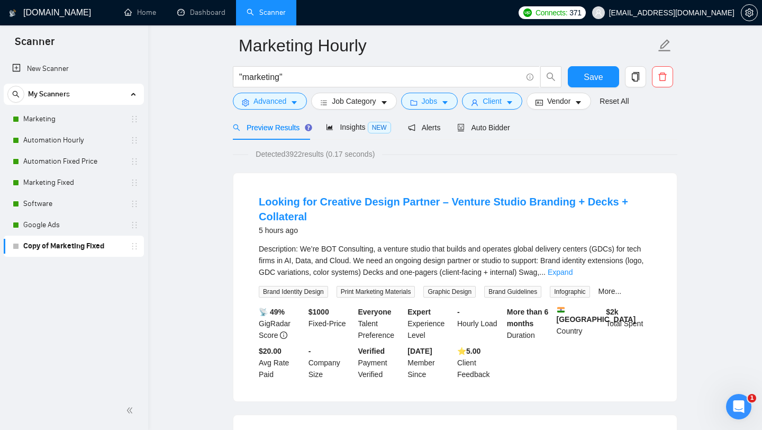
scroll to position [41, 0]
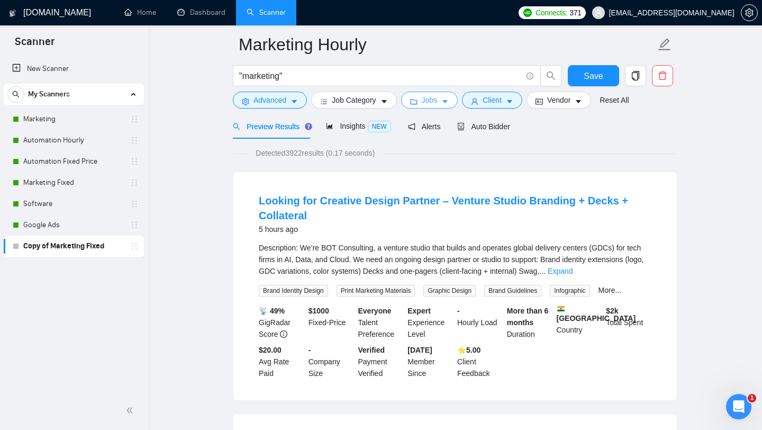
click at [441, 101] on button "Jobs" at bounding box center [429, 100] width 57 height 17
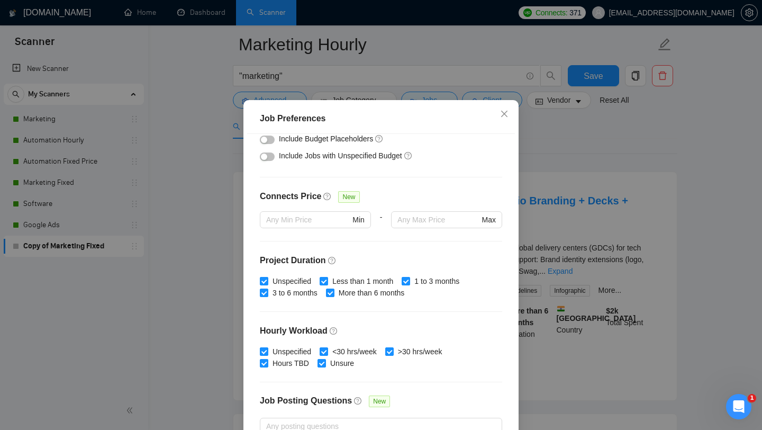
scroll to position [0, 0]
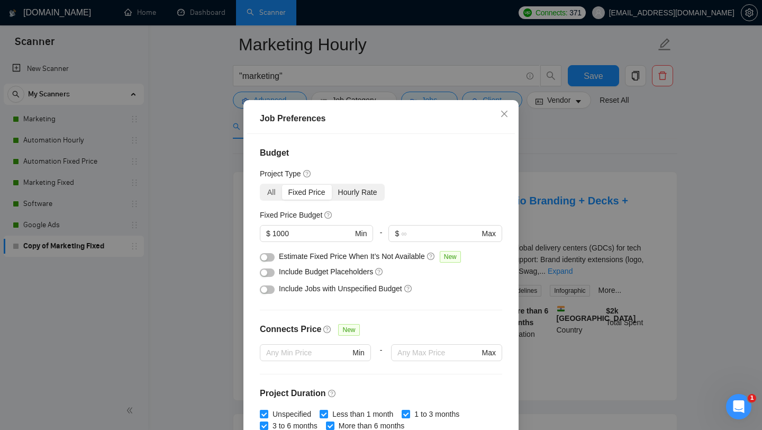
click at [352, 199] on div "Hourly Rate" at bounding box center [358, 192] width 52 height 15
click at [332, 185] on input "Hourly Rate" at bounding box center [332, 185] width 0 height 0
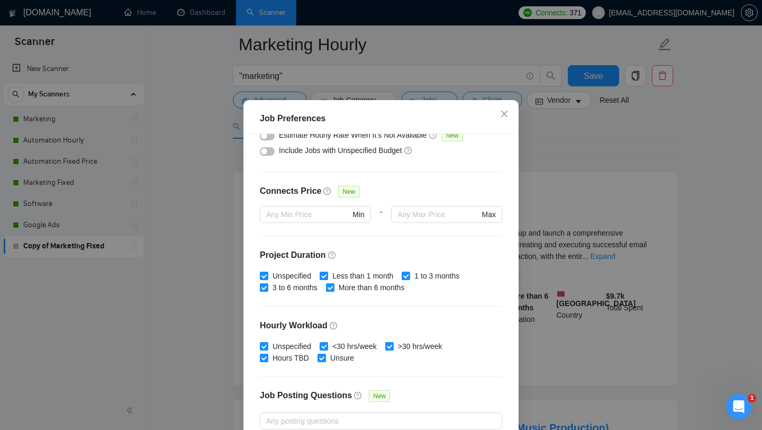
scroll to position [208, 0]
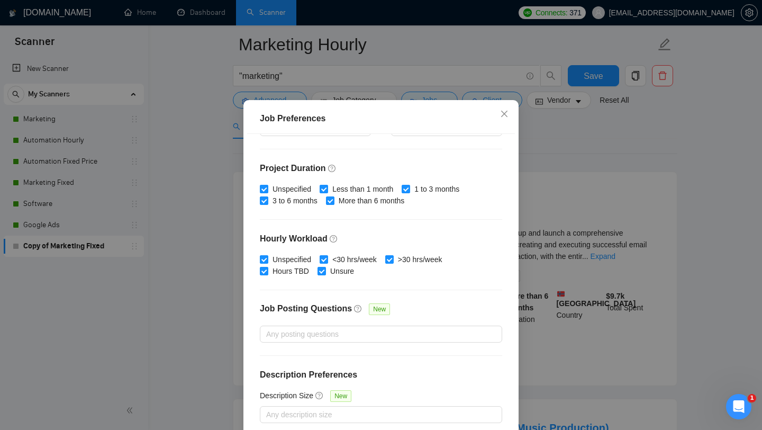
click at [588, 256] on div "Job Preferences Budget Project Type All Fixed Price Hourly Rate Fixed Price Bud…" at bounding box center [381, 215] width 762 height 430
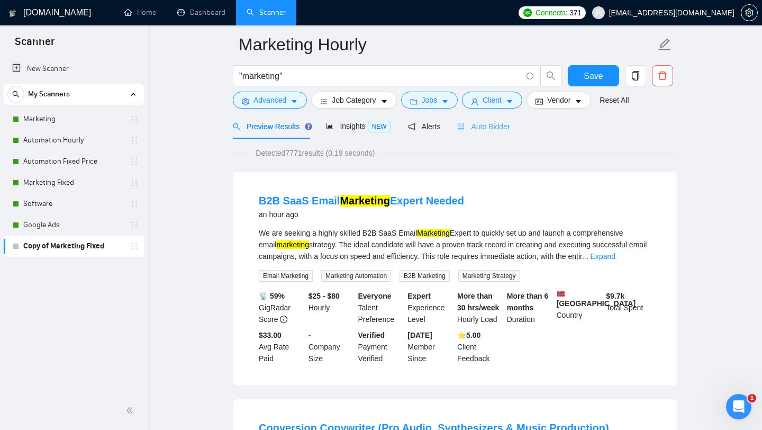
click at [490, 134] on div "Auto Bidder" at bounding box center [483, 126] width 52 height 25
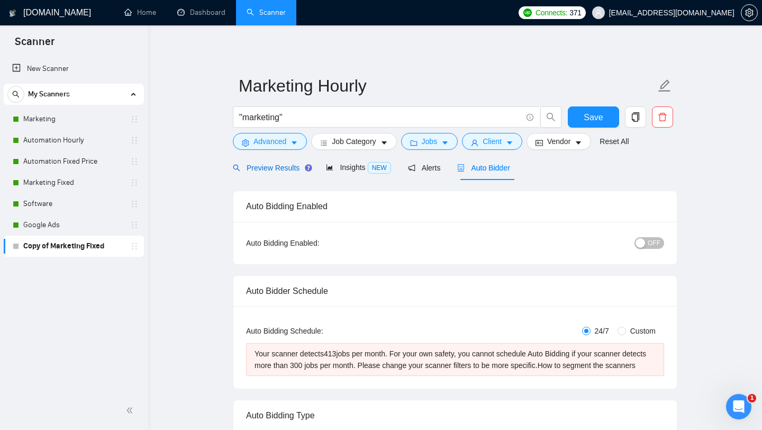
click at [291, 166] on span "Preview Results" at bounding box center [271, 168] width 76 height 8
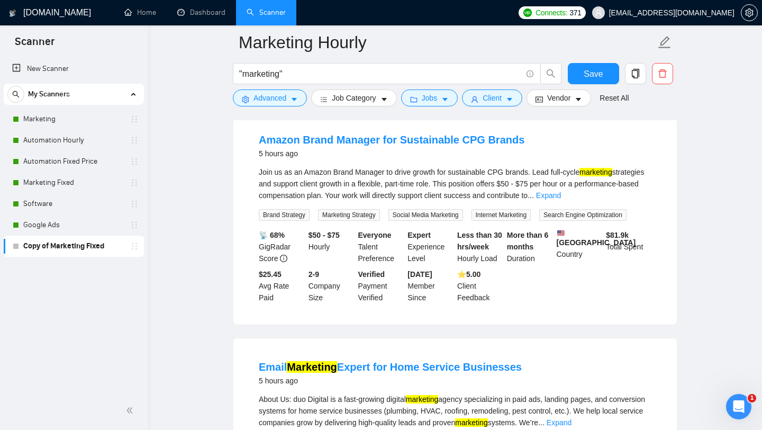
scroll to position [793, 0]
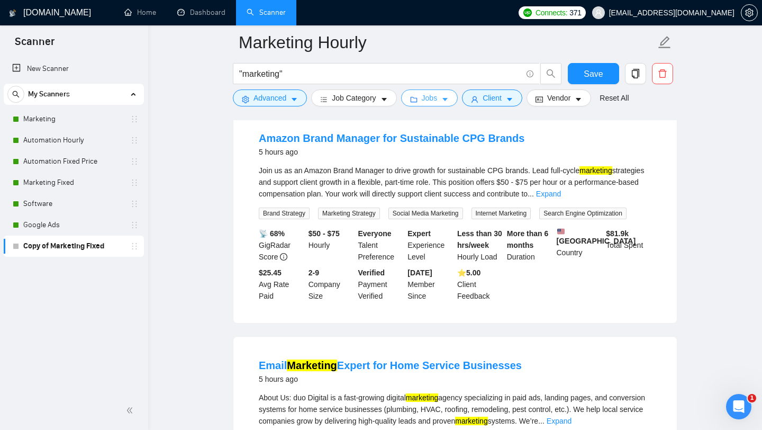
click at [421, 95] on button "Jobs" at bounding box center [429, 97] width 57 height 17
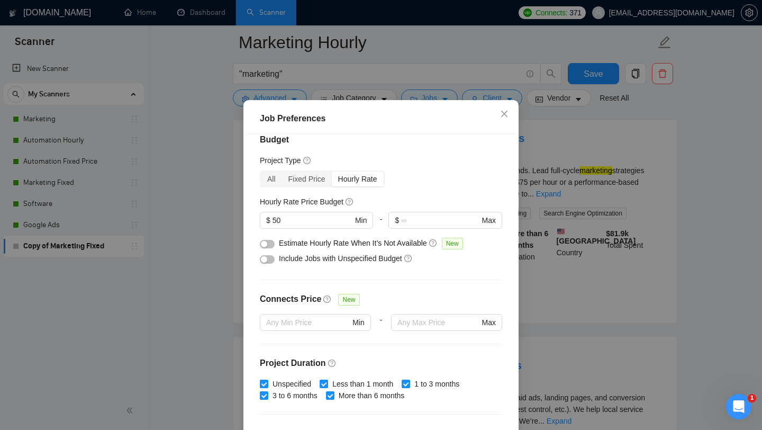
scroll to position [0, 0]
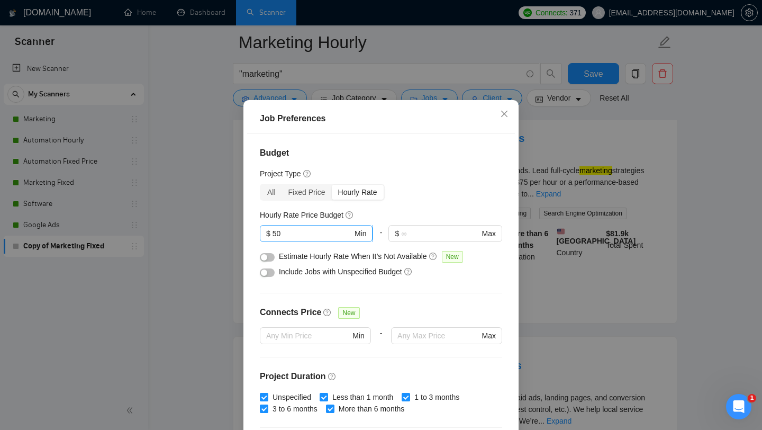
click at [295, 239] on input "50" at bounding box center [313, 234] width 80 height 12
type input "5"
type input "75"
click at [378, 327] on div "Connects Price New" at bounding box center [381, 316] width 242 height 21
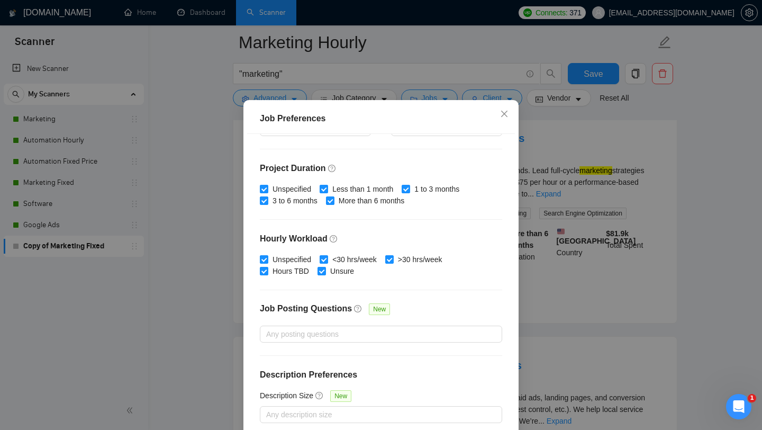
scroll to position [66, 0]
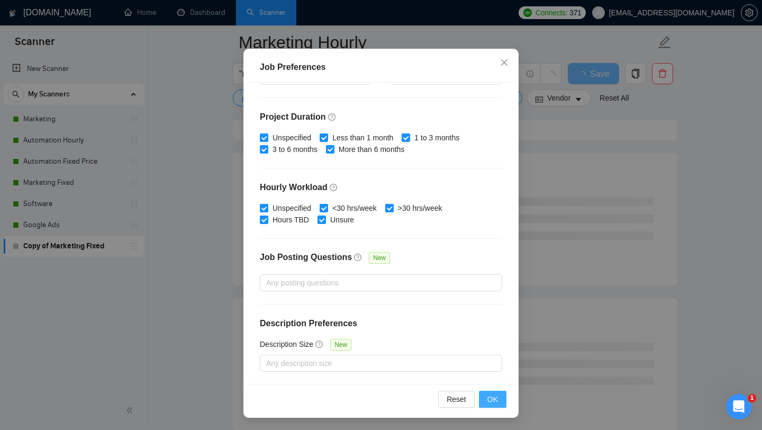
click at [505, 404] on button "OK" at bounding box center [493, 399] width 28 height 17
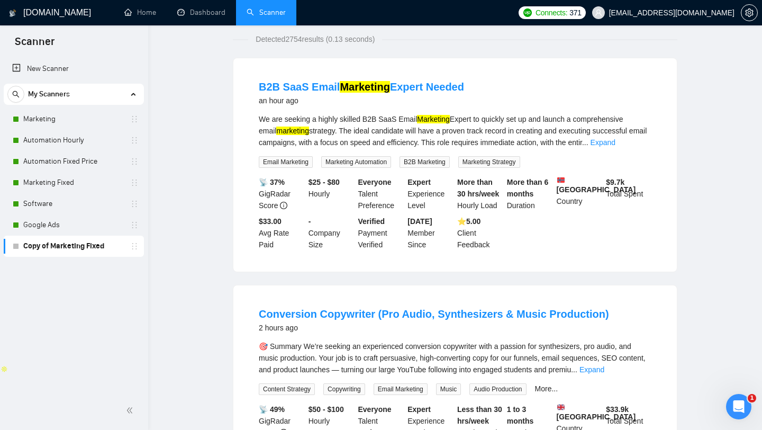
scroll to position [0, 0]
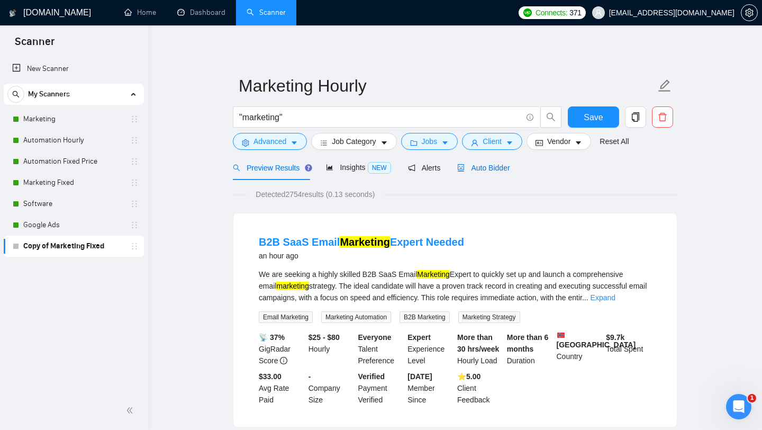
click at [493, 169] on span "Auto Bidder" at bounding box center [483, 168] width 52 height 8
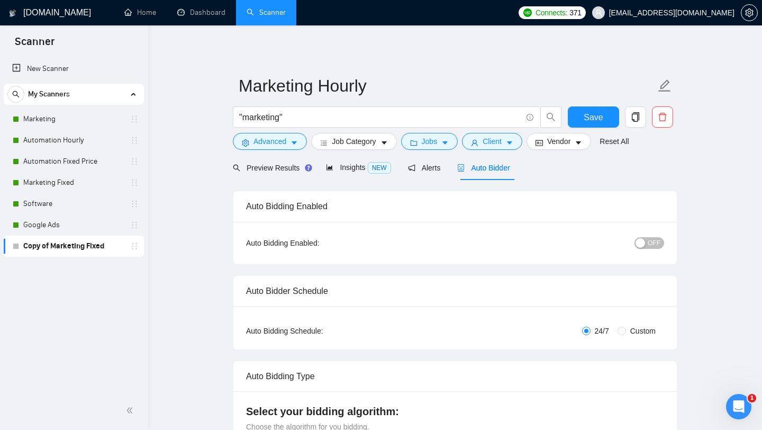
click at [656, 245] on span "OFF" at bounding box center [654, 243] width 13 height 12
click at [605, 121] on button "Save" at bounding box center [593, 116] width 51 height 21
click at [98, 116] on link "Marketing" at bounding box center [73, 118] width 101 height 21
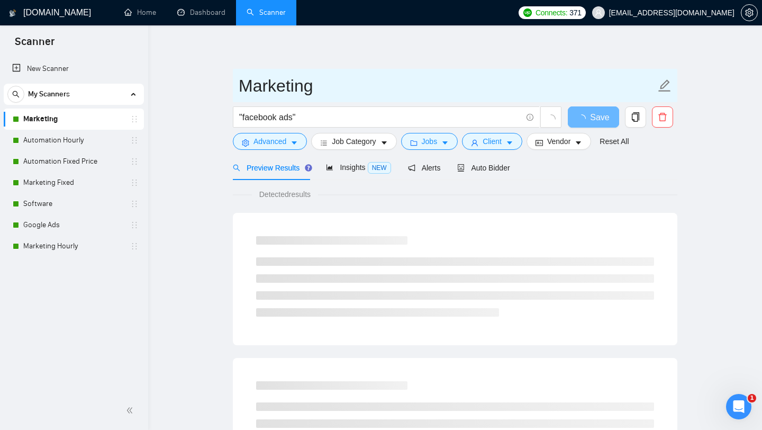
click at [269, 89] on input "Marketing" at bounding box center [447, 85] width 417 height 26
type input "d"
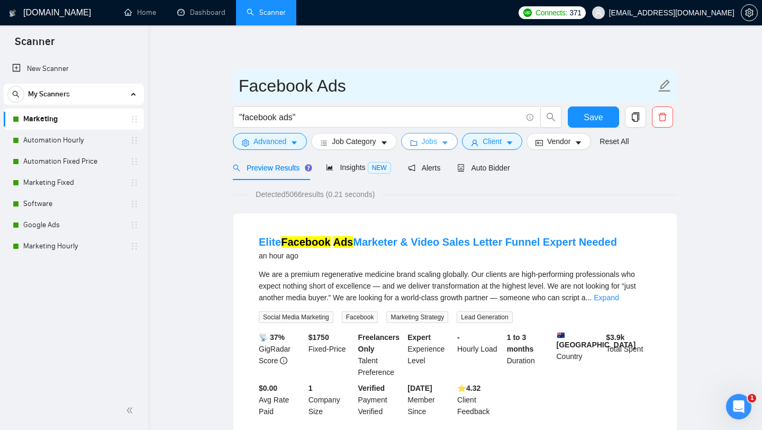
type input "Facebook Ads"
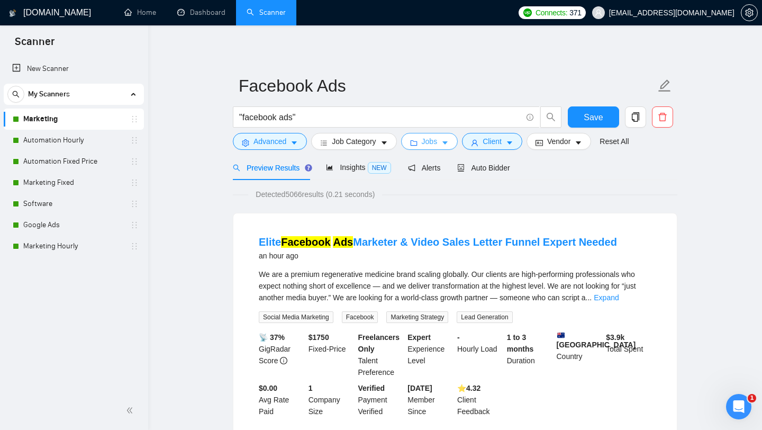
click at [437, 139] on span "Jobs" at bounding box center [430, 141] width 16 height 12
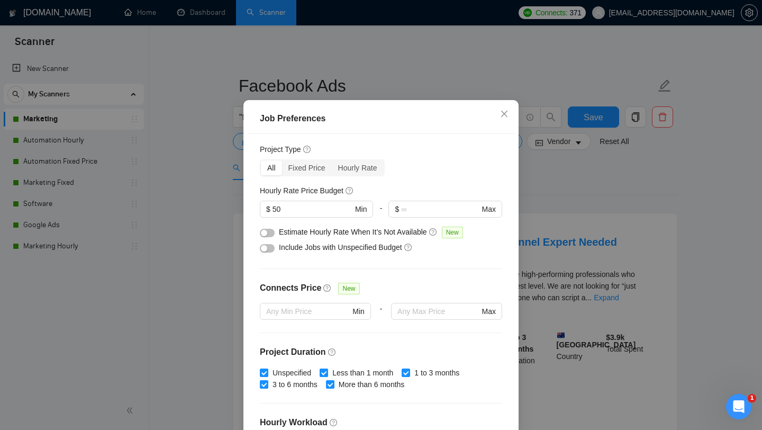
click at [468, 176] on div "All Fixed Price Hourly Rate" at bounding box center [381, 167] width 242 height 17
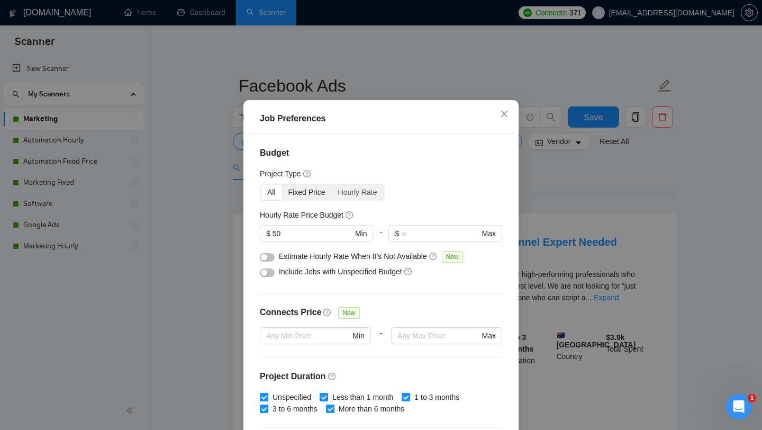
click at [321, 199] on div "Fixed Price" at bounding box center [307, 192] width 50 height 15
click at [282, 185] on input "Fixed Price" at bounding box center [282, 185] width 0 height 0
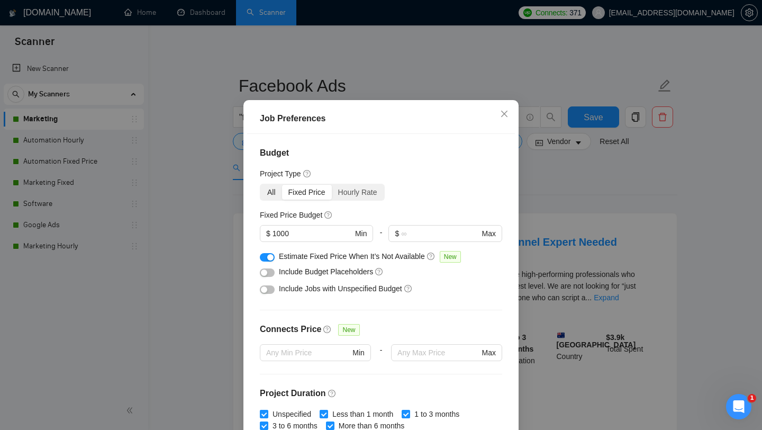
click at [273, 199] on div "All" at bounding box center [271, 192] width 21 height 15
click at [261, 185] on input "All" at bounding box center [261, 185] width 0 height 0
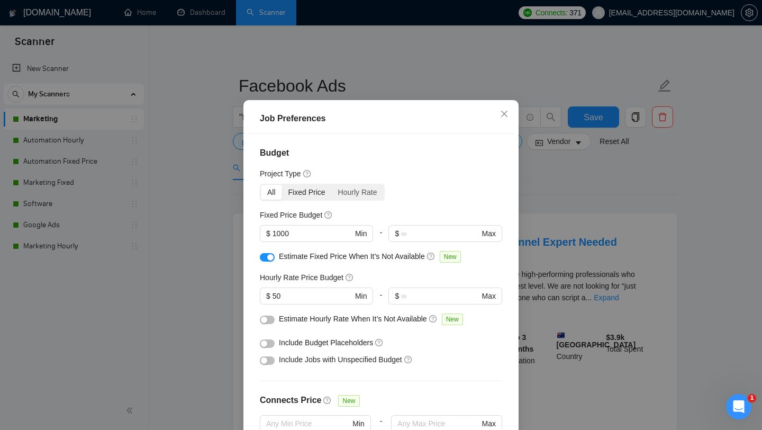
click at [321, 199] on div "Fixed Price" at bounding box center [307, 192] width 50 height 15
click at [282, 185] on input "Fixed Price" at bounding box center [282, 185] width 0 height 0
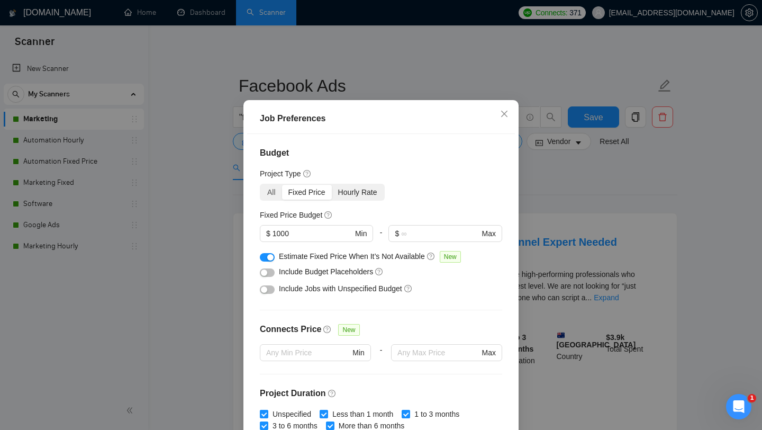
click at [269, 199] on div "All" at bounding box center [271, 192] width 21 height 15
click at [261, 185] on input "All" at bounding box center [261, 185] width 0 height 0
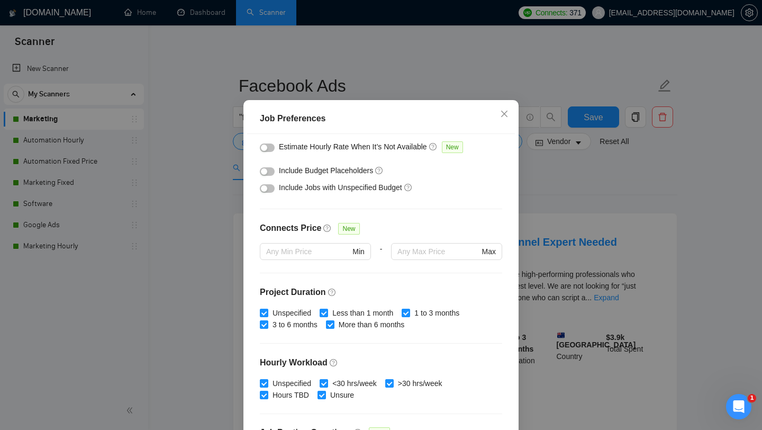
scroll to position [296, 0]
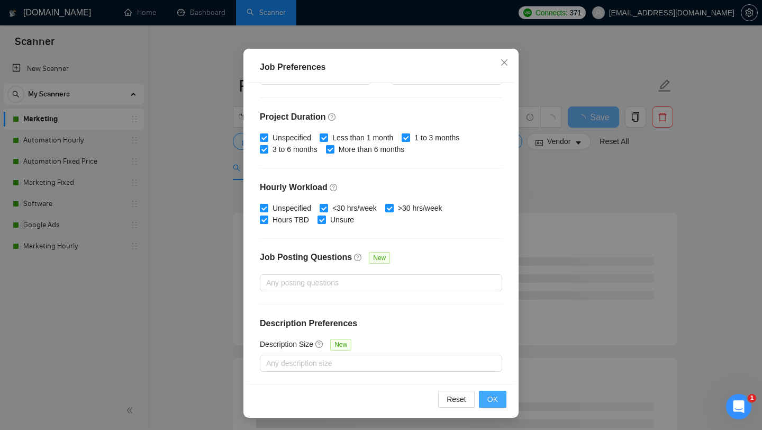
click at [494, 397] on span "OK" at bounding box center [492, 399] width 11 height 12
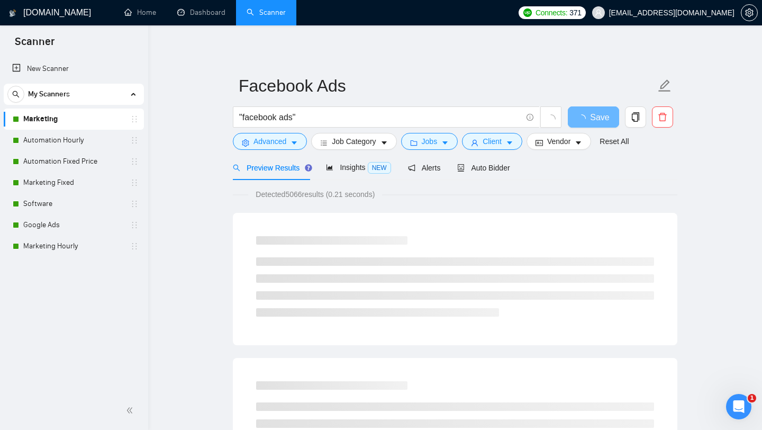
scroll to position [15, 0]
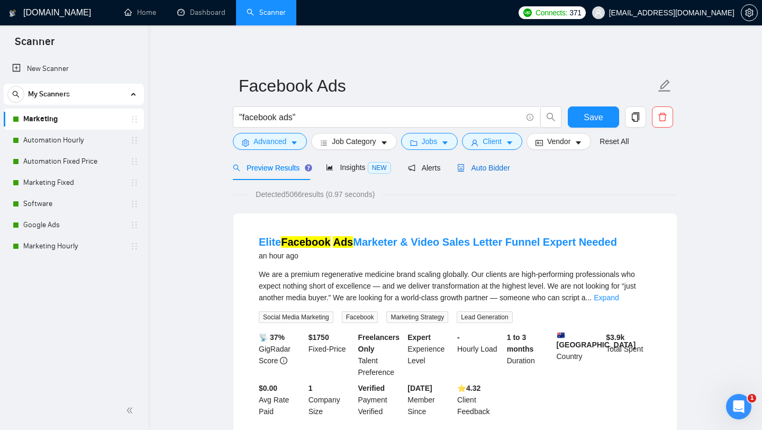
click at [491, 165] on span "Auto Bidder" at bounding box center [483, 168] width 52 height 8
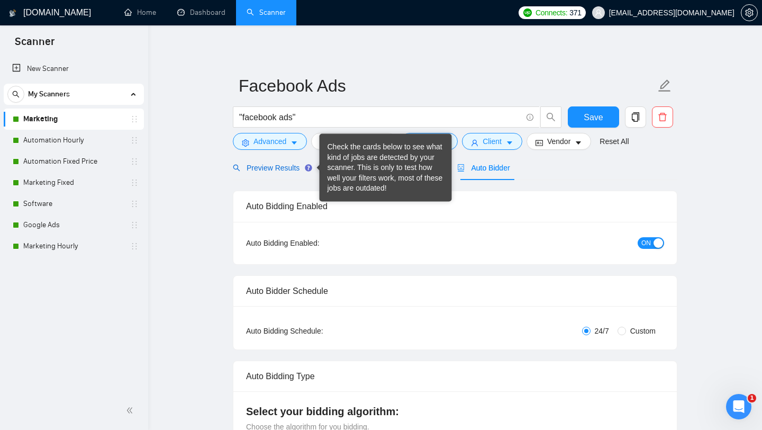
click at [288, 164] on span "Preview Results" at bounding box center [271, 168] width 76 height 8
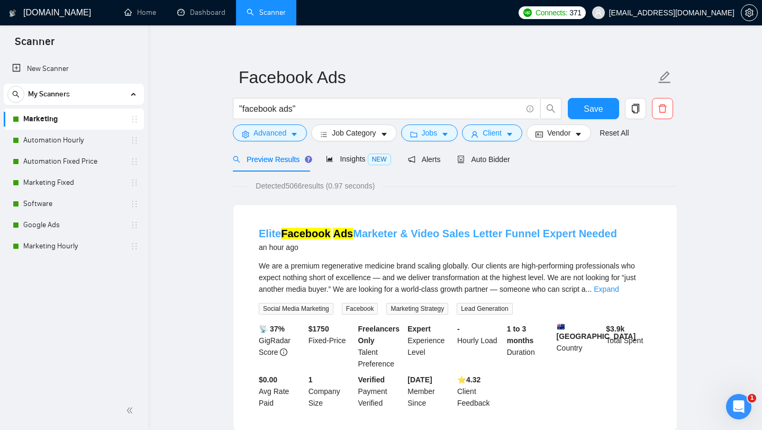
scroll to position [10, 0]
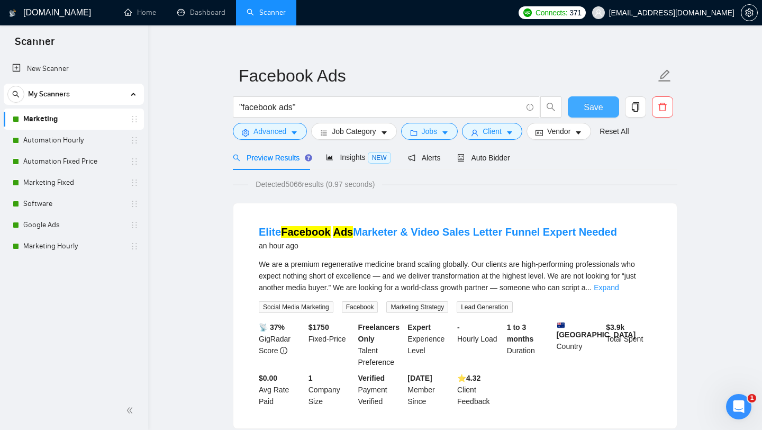
click at [588, 106] on span "Save" at bounding box center [593, 107] width 19 height 13
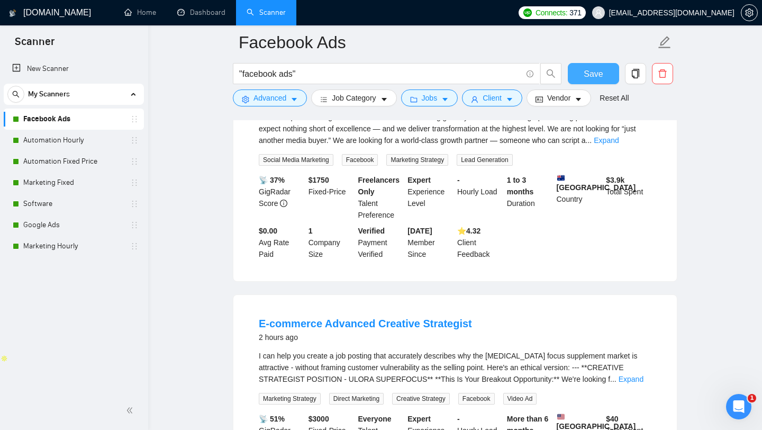
scroll to position [0, 0]
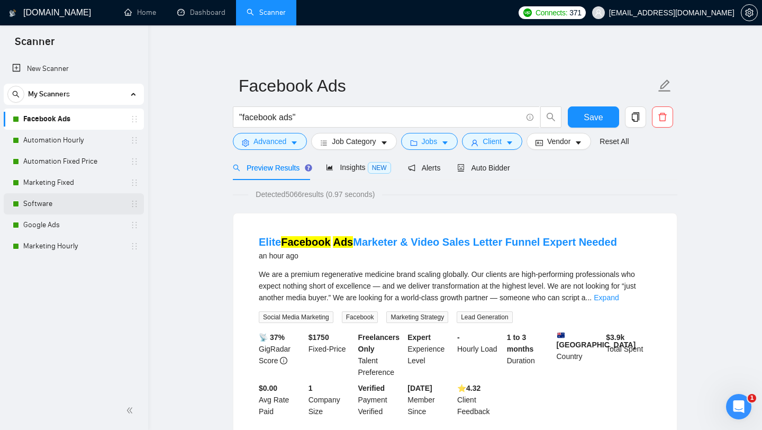
click at [89, 208] on link "Software" at bounding box center [73, 203] width 101 height 21
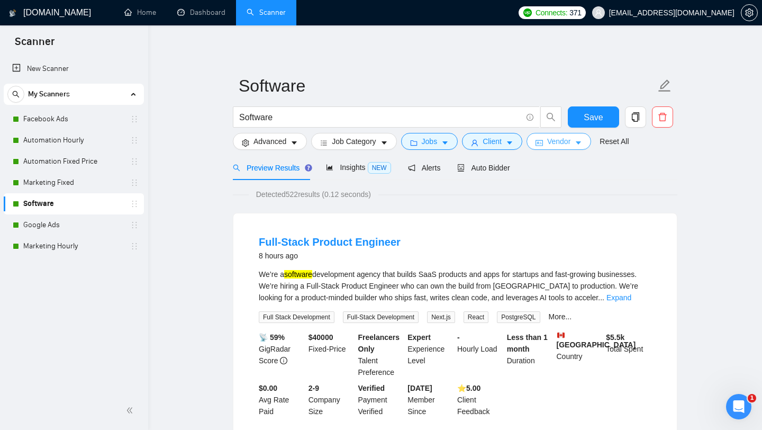
click at [72, 112] on link "Facebook Ads" at bounding box center [73, 118] width 101 height 21
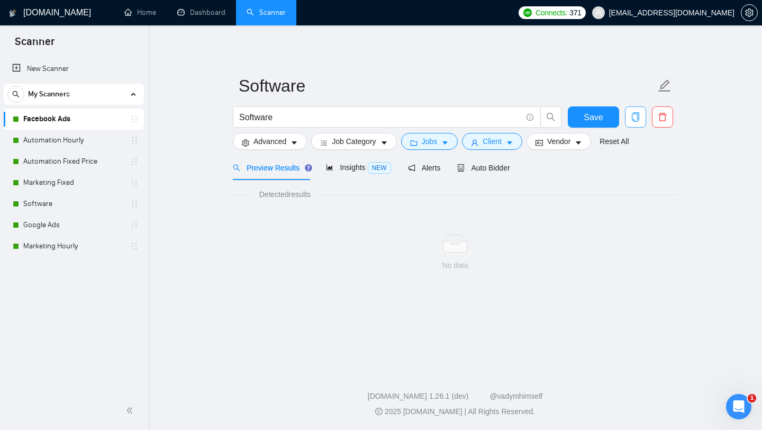
click at [642, 117] on span "copy" at bounding box center [635, 117] width 20 height 10
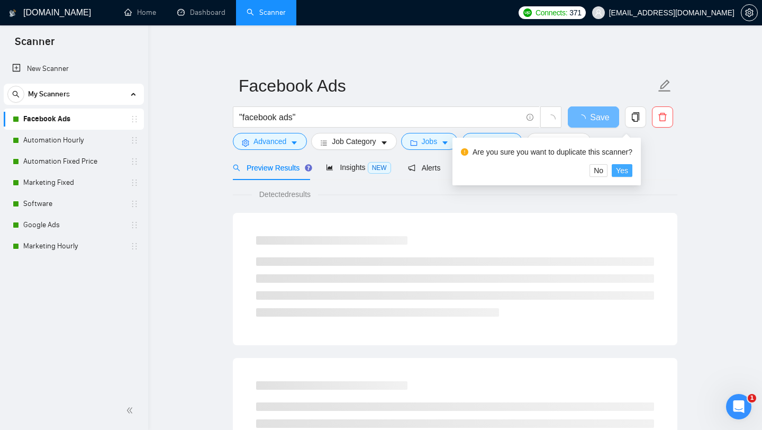
click at [623, 170] on span "Yes" at bounding box center [622, 171] width 12 height 12
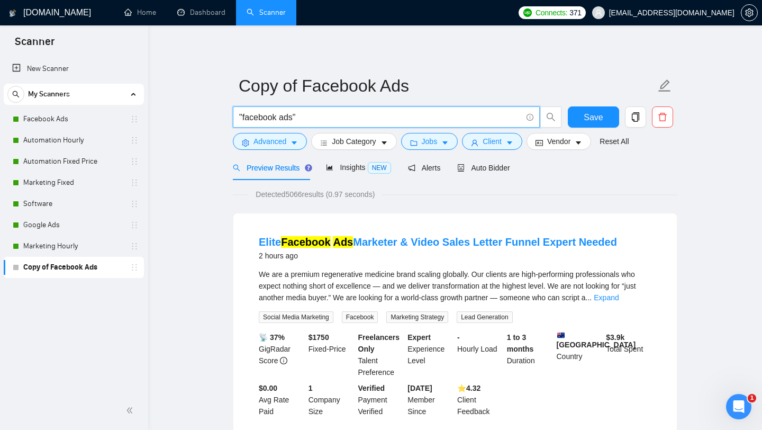
drag, startPoint x: 282, startPoint y: 117, endPoint x: 243, endPoint y: 118, distance: 38.1
click at [243, 118] on input ""facebook ads"" at bounding box center [380, 117] width 283 height 13
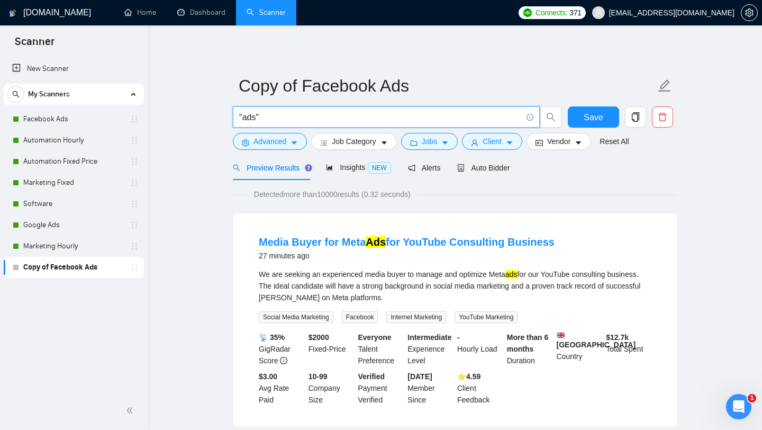
type input ""ads""
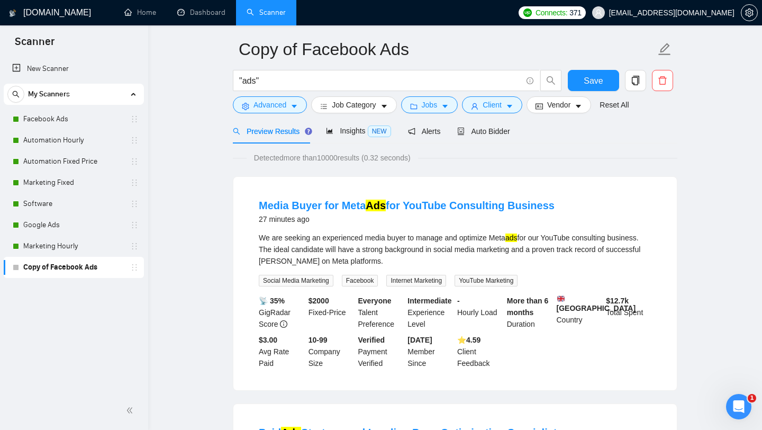
scroll to position [40, 0]
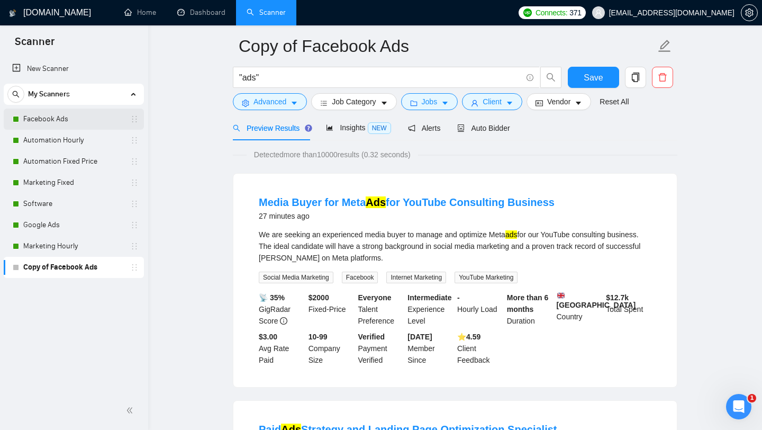
click at [81, 117] on link "Facebook Ads" at bounding box center [73, 118] width 101 height 21
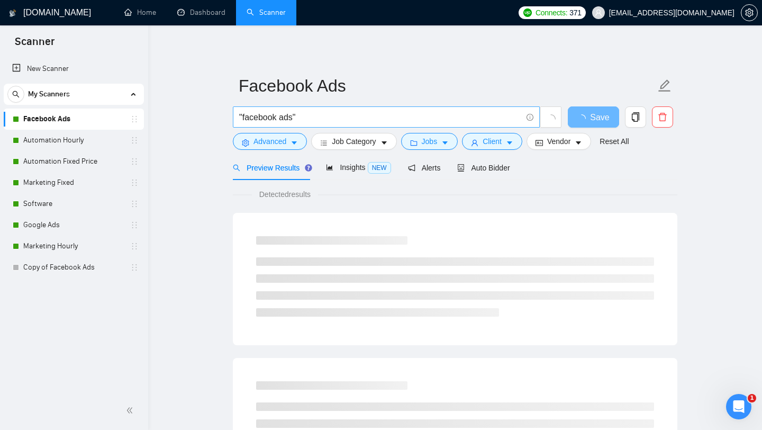
click at [327, 116] on input ""facebook ads"" at bounding box center [380, 117] width 283 height 13
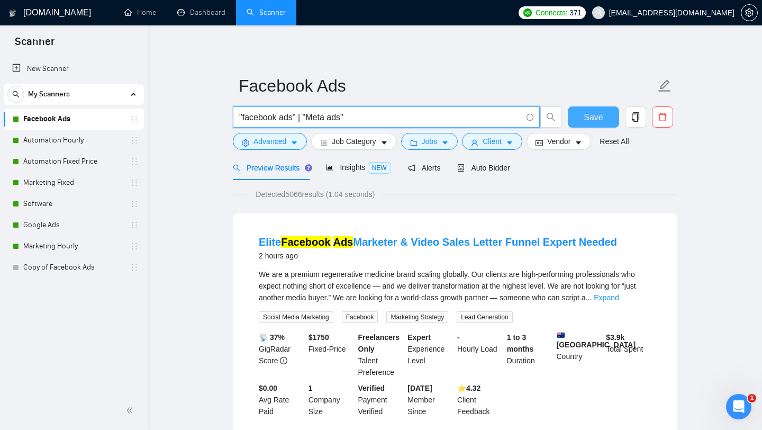
type input ""facebook ads" | "Meta ads""
click at [584, 118] on span "Save" at bounding box center [593, 117] width 19 height 13
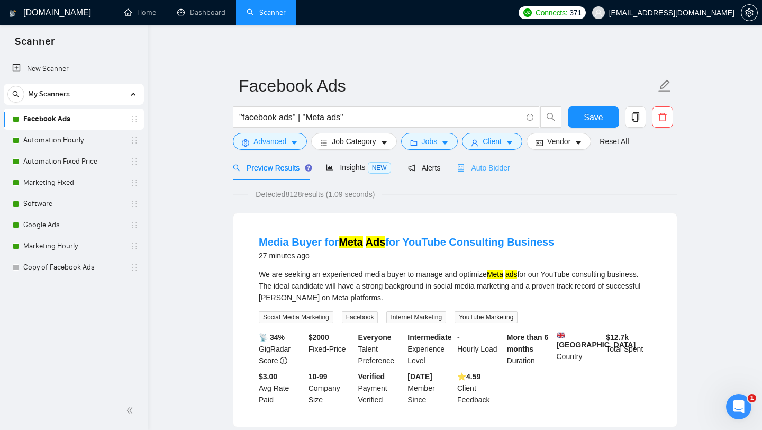
click at [480, 174] on div "Auto Bidder" at bounding box center [483, 167] width 52 height 25
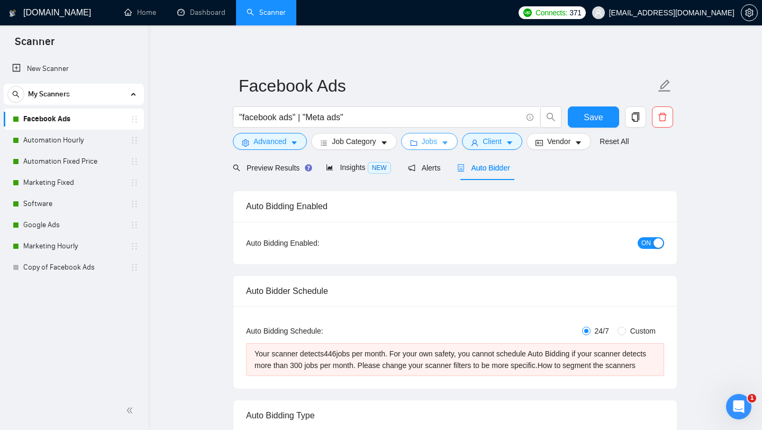
click at [421, 142] on button "Jobs" at bounding box center [429, 141] width 57 height 17
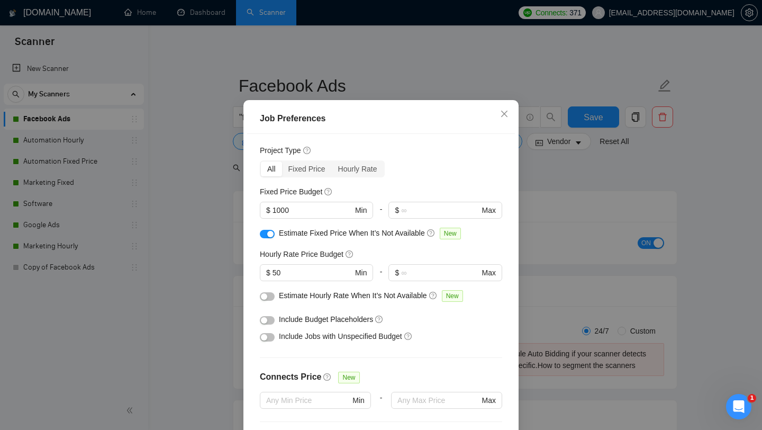
scroll to position [26, 0]
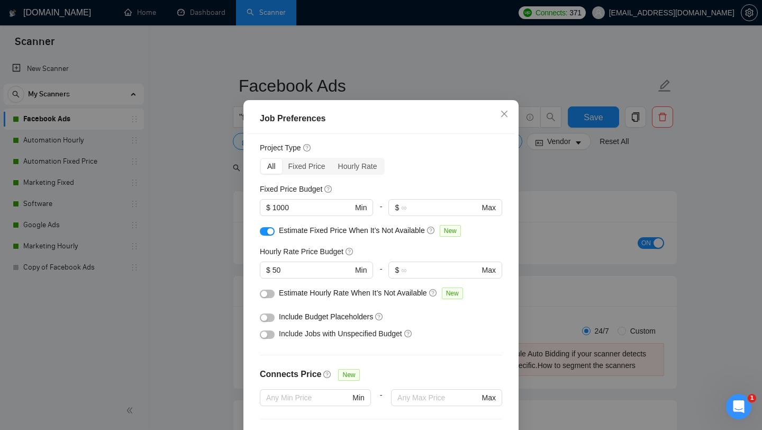
drag, startPoint x: 309, startPoint y: 184, endPoint x: 438, endPoint y: 207, distance: 131.8
click at [309, 174] on div "Fixed Price" at bounding box center [307, 166] width 50 height 15
click at [282, 159] on input "Fixed Price" at bounding box center [282, 159] width 0 height 0
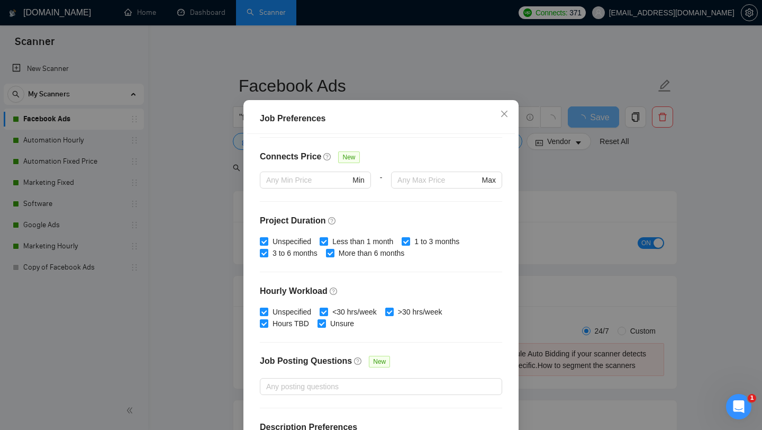
scroll to position [225, 0]
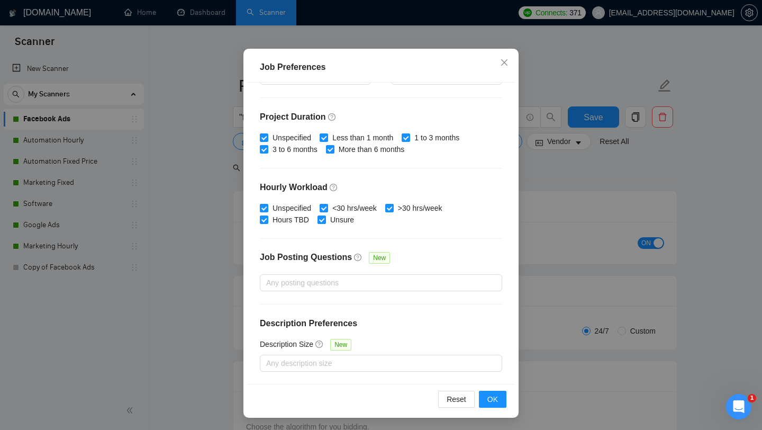
click at [612, 270] on div "Job Preferences Budget Project Type All Fixed Price Hourly Rate Fixed Price Bud…" at bounding box center [381, 215] width 762 height 430
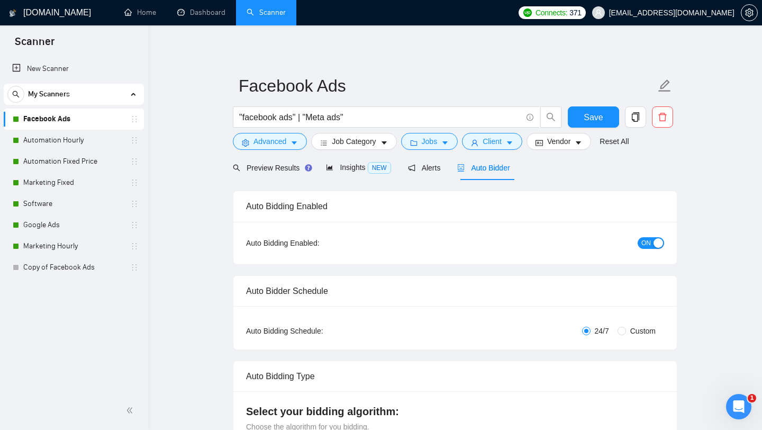
scroll to position [15, 0]
click at [638, 121] on icon "copy" at bounding box center [636, 117] width 10 height 10
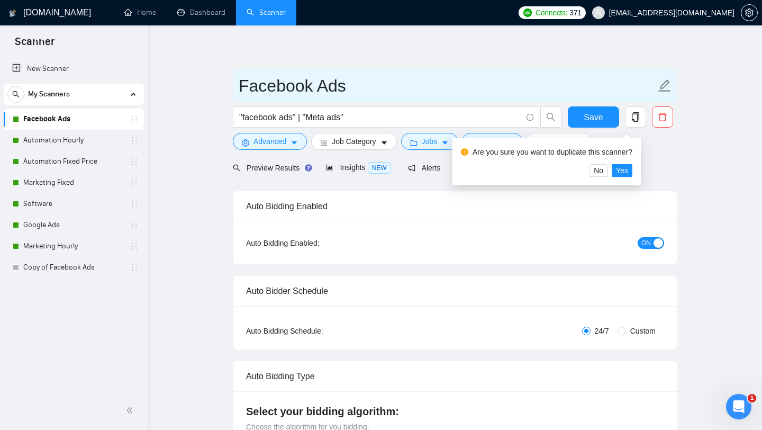
click at [583, 101] on span "Facebook Ads" at bounding box center [455, 85] width 444 height 33
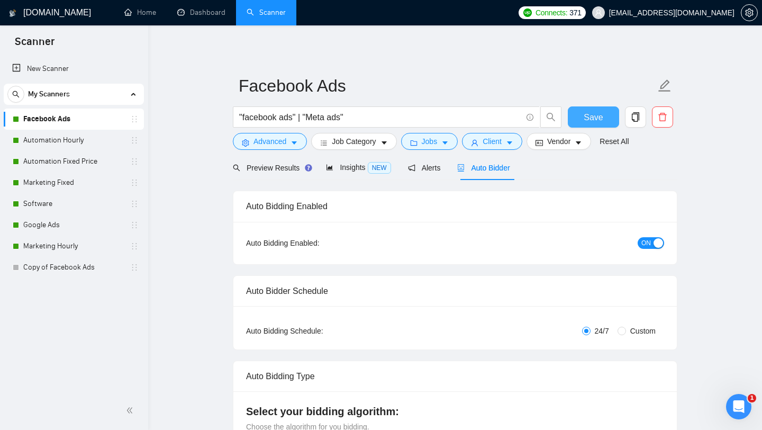
click at [584, 114] on span "Save" at bounding box center [593, 117] width 19 height 13
click at [639, 122] on icon "copy" at bounding box center [636, 117] width 10 height 10
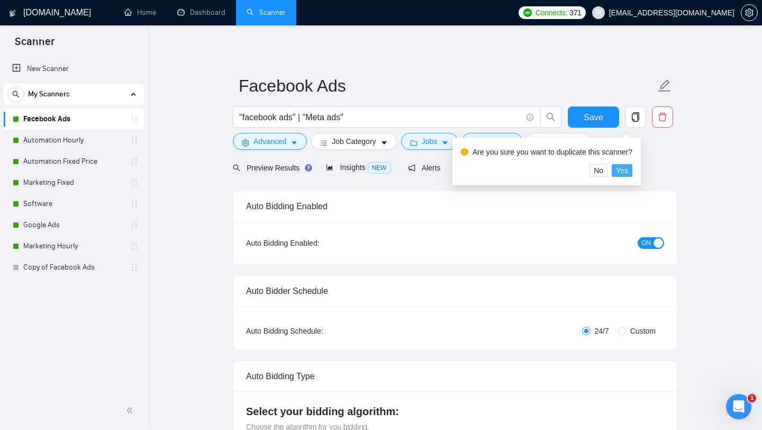
click at [625, 169] on span "Yes" at bounding box center [622, 171] width 12 height 12
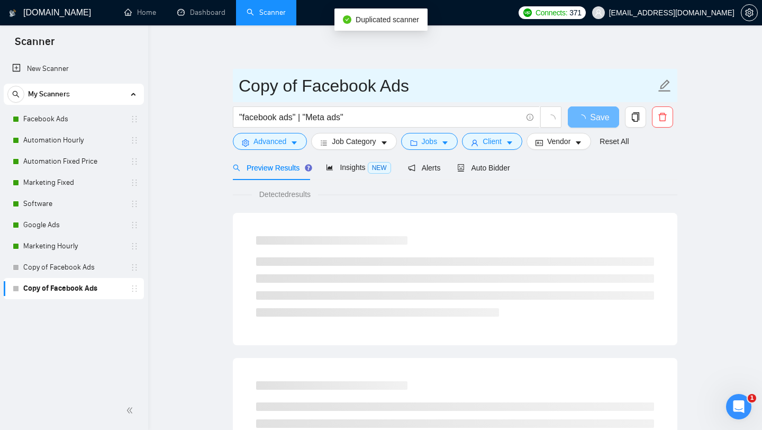
click at [382, 84] on input "Copy of Facebook Ads" at bounding box center [447, 85] width 417 height 26
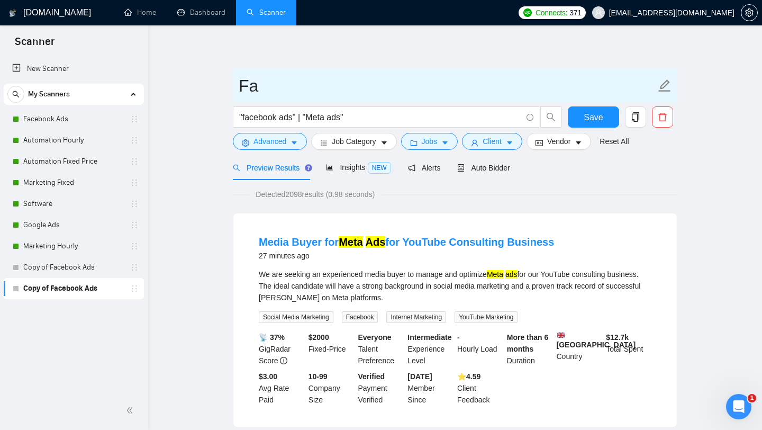
type input "F"
click at [404, 90] on input "Meta Ads Hour" at bounding box center [447, 85] width 417 height 26
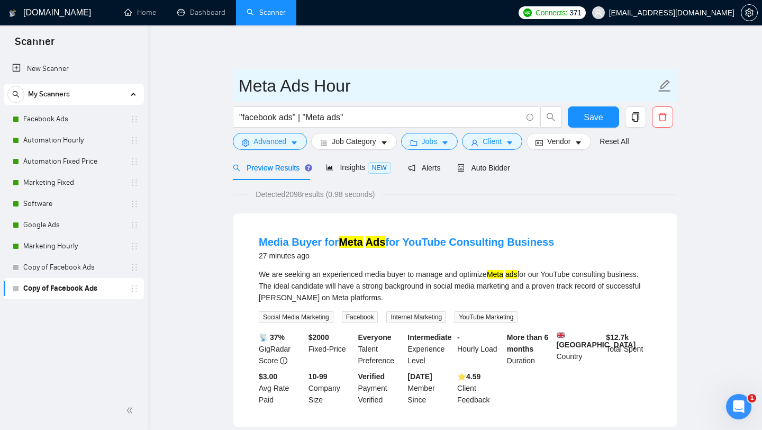
click at [451, 82] on input "Meta Ads Hour" at bounding box center [447, 85] width 417 height 26
type input "Meta Ads Hourly"
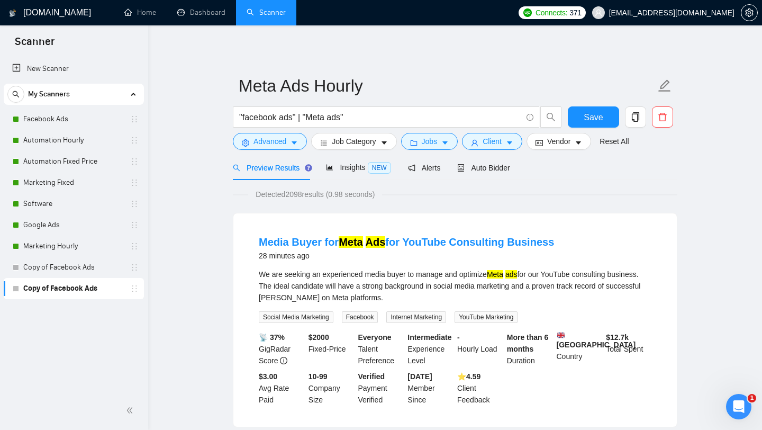
click at [418, 144] on icon "folder" at bounding box center [413, 142] width 7 height 7
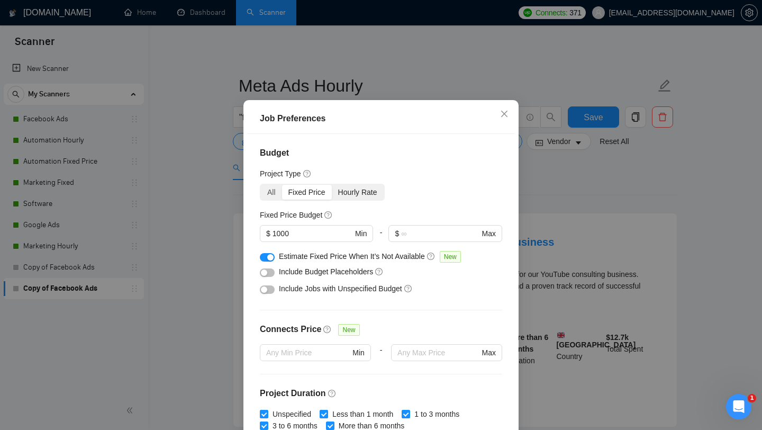
click at [350, 199] on div "Hourly Rate" at bounding box center [358, 192] width 52 height 15
click at [332, 185] on input "Hourly Rate" at bounding box center [332, 185] width 0 height 0
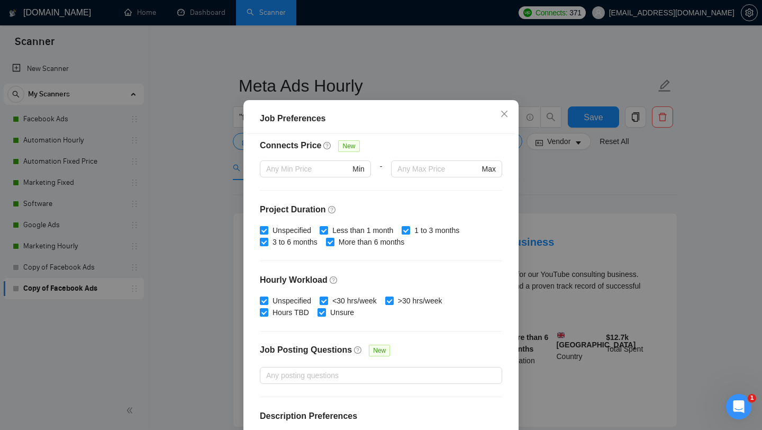
scroll to position [208, 0]
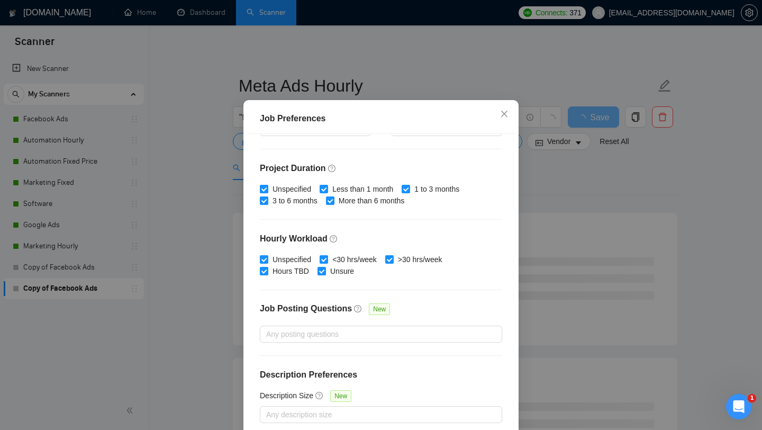
click at [612, 309] on div "Job Preferences Budget Project Type All Fixed Price Hourly Rate Fixed Price Bud…" at bounding box center [381, 215] width 762 height 430
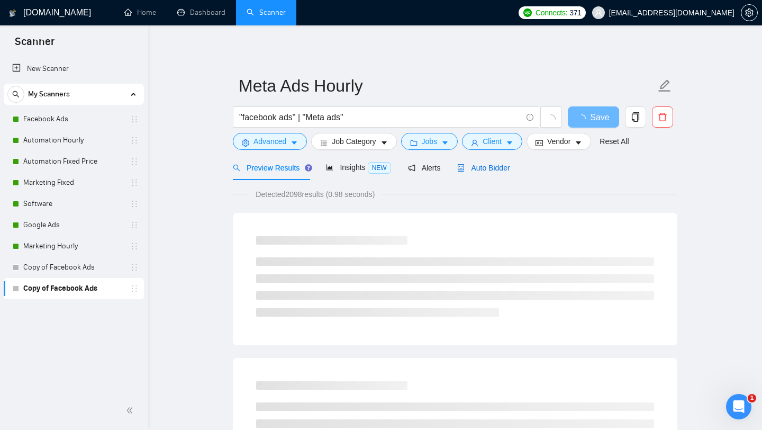
click at [502, 170] on span "Auto Bidder" at bounding box center [483, 168] width 52 height 8
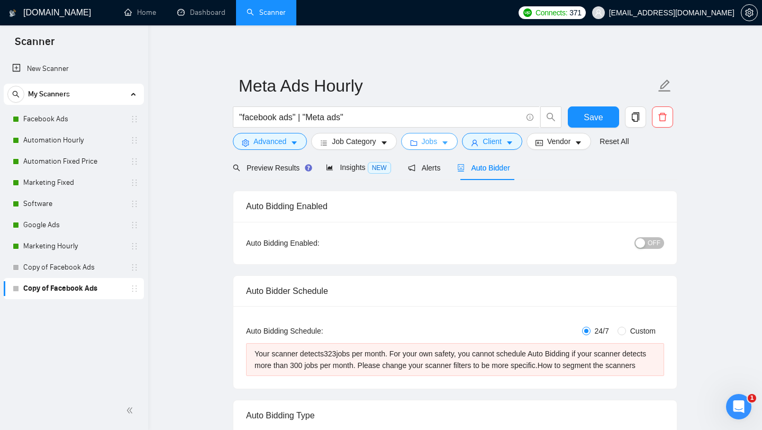
click at [415, 139] on span "folder" at bounding box center [413, 143] width 7 height 8
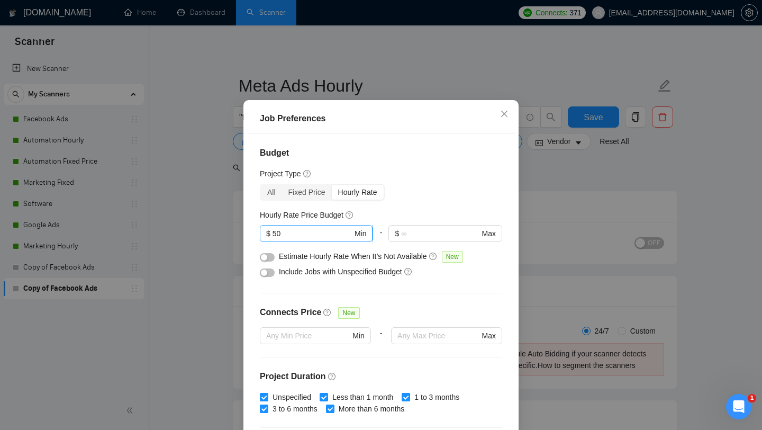
click at [316, 242] on span "$ 50 Min" at bounding box center [316, 233] width 113 height 17
type input "51"
click at [437, 195] on div "Budget Project Type All Fixed Price Hourly Rate Fixed Price Budget $ 1000 Min -…" at bounding box center [381, 284] width 268 height 301
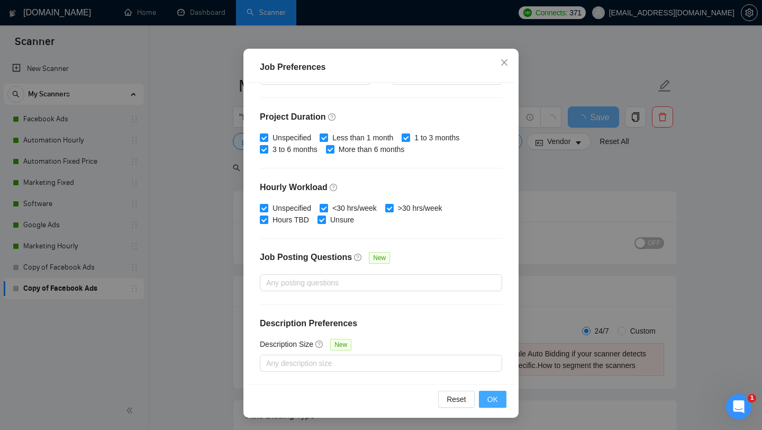
click at [501, 395] on button "OK" at bounding box center [493, 399] width 28 height 17
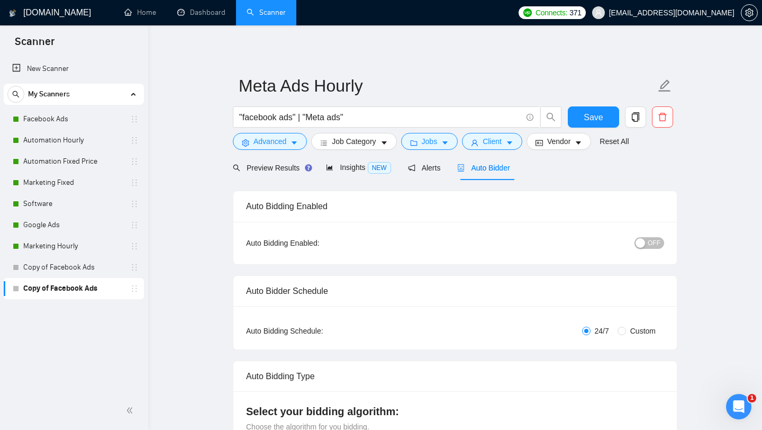
click at [651, 243] on span "OFF" at bounding box center [654, 243] width 13 height 12
click at [284, 168] on span "Preview Results" at bounding box center [271, 168] width 76 height 8
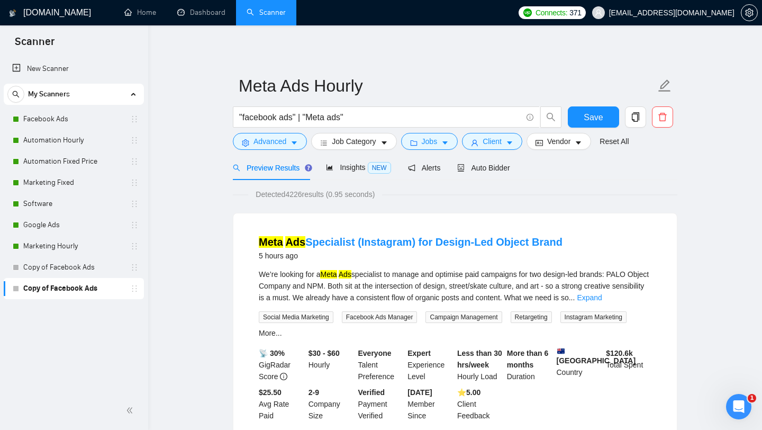
click at [567, 114] on div "Save" at bounding box center [594, 119] width 56 height 26
click at [607, 128] on div "Save" at bounding box center [594, 119] width 56 height 26
click at [606, 125] on button "Save" at bounding box center [593, 116] width 51 height 21
click at [483, 167] on span "Auto Bidder" at bounding box center [483, 168] width 52 height 8
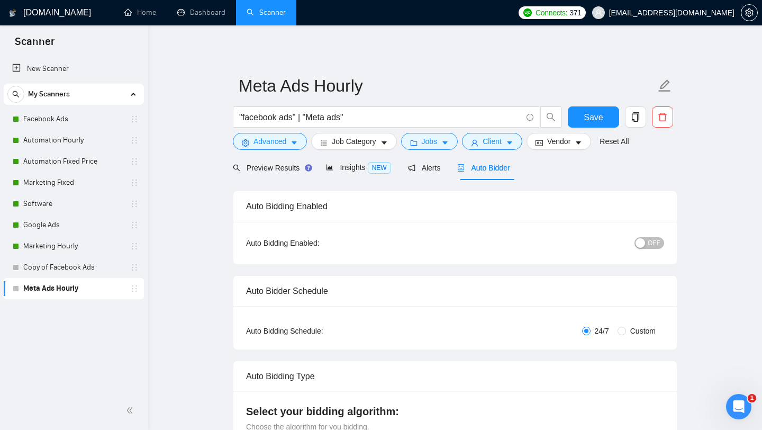
click at [659, 246] on span "OFF" at bounding box center [654, 243] width 13 height 12
click at [595, 120] on span "Save" at bounding box center [593, 117] width 19 height 13
click at [84, 271] on link "Copy of Facebook Ads" at bounding box center [73, 267] width 101 height 21
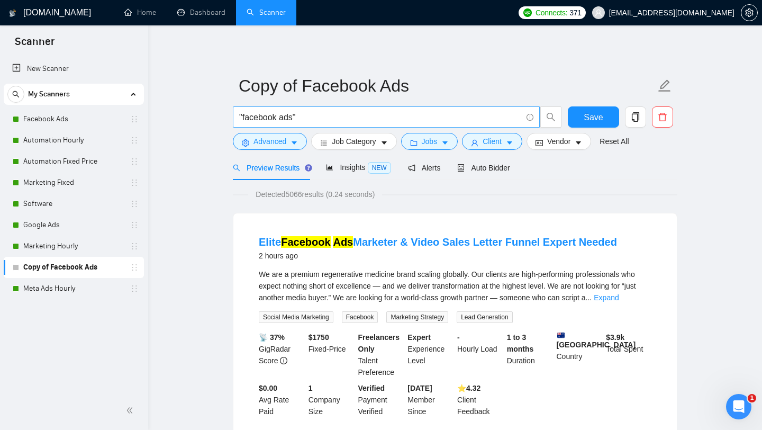
click at [284, 118] on input ""facebook ads"" at bounding box center [380, 117] width 283 height 13
drag, startPoint x: 281, startPoint y: 118, endPoint x: 243, endPoint y: 122, distance: 37.8
click at [243, 122] on input ""facebook ads"" at bounding box center [380, 117] width 283 height 13
type input ""ads""
click at [651, 173] on div "Preview Results Insights NEW Alerts Auto Bidder" at bounding box center [455, 167] width 444 height 25
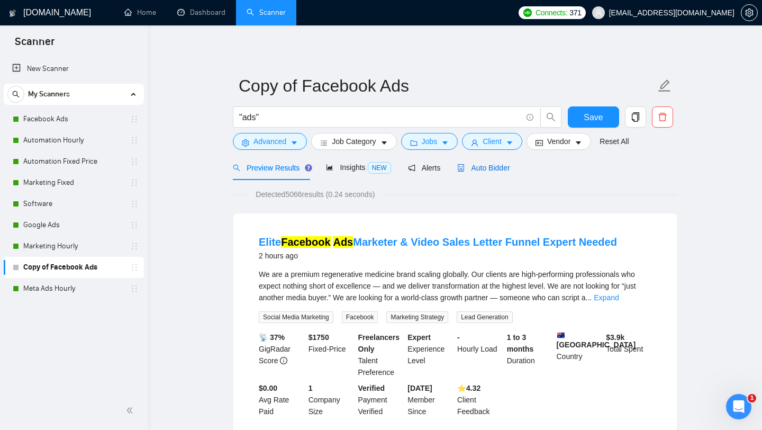
click at [501, 166] on span "Auto Bidder" at bounding box center [483, 168] width 52 height 8
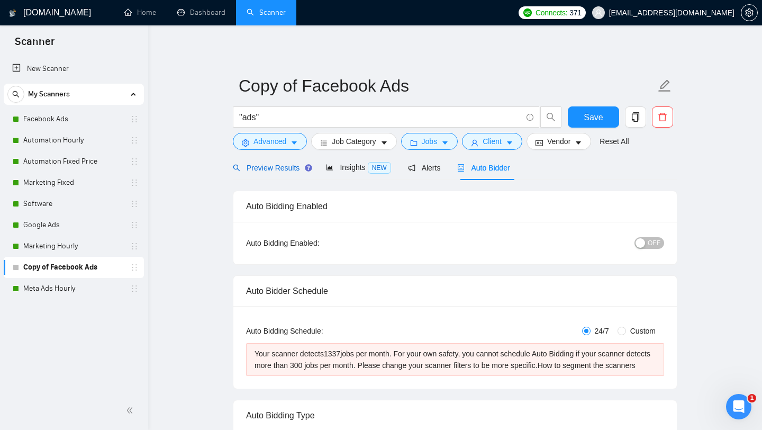
click at [276, 168] on span "Preview Results" at bounding box center [271, 168] width 76 height 8
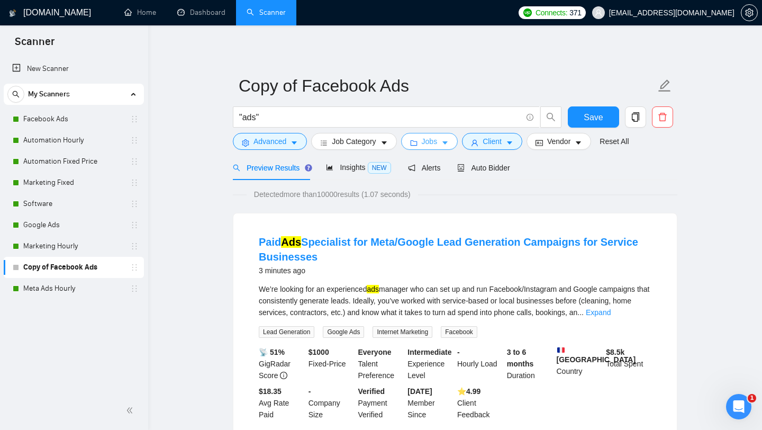
click at [433, 138] on span "Jobs" at bounding box center [430, 141] width 16 height 12
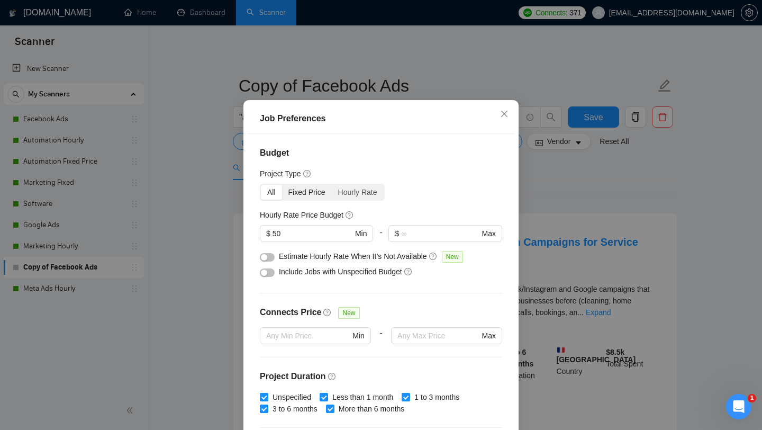
click at [318, 199] on div "Fixed Price" at bounding box center [307, 192] width 50 height 15
click at [282, 185] on input "Fixed Price" at bounding box center [282, 185] width 0 height 0
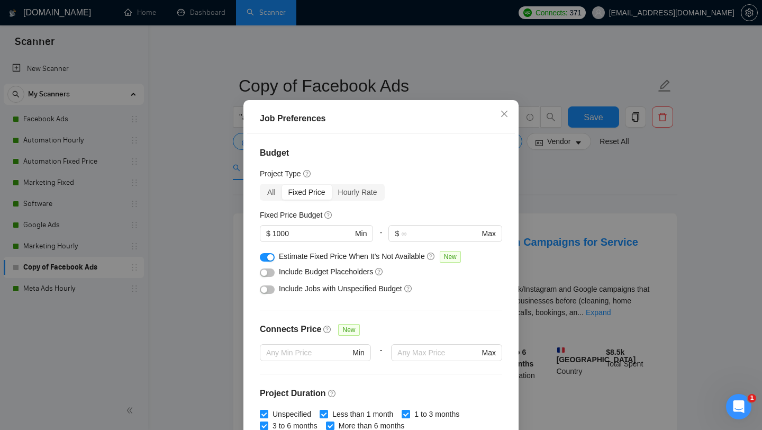
scroll to position [76, 0]
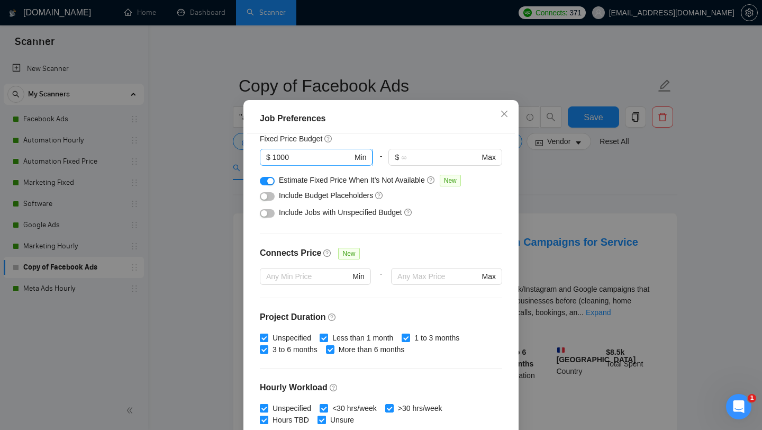
click at [328, 163] on input "1000" at bounding box center [313, 157] width 80 height 12
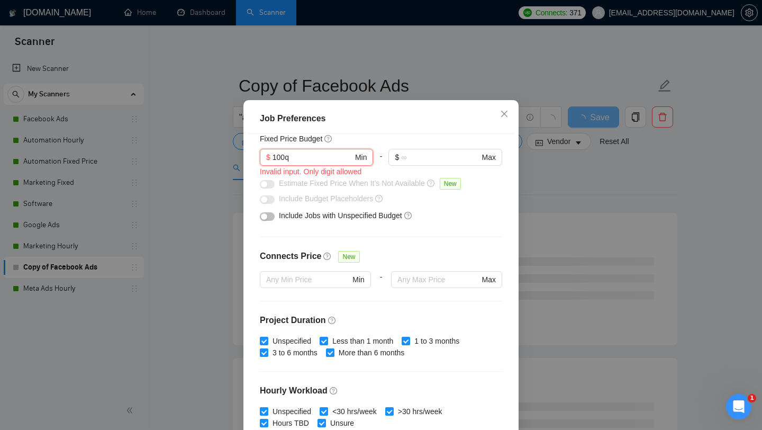
click at [434, 244] on div "Budget Project Type All Fixed Price Hourly Rate Fixed Price Budget 100q $ 100q …" at bounding box center [381, 284] width 268 height 301
click at [330, 163] on input "100q" at bounding box center [313, 157] width 80 height 12
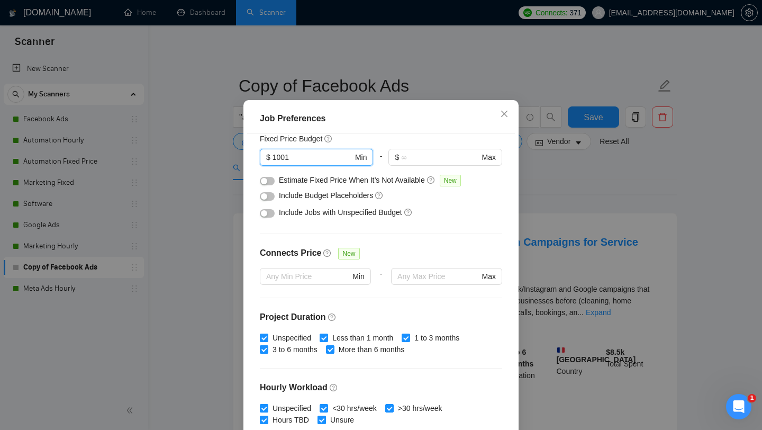
type input "1001"
click at [437, 243] on div "Budget Project Type All Fixed Price Hourly Rate Fixed Price Budget 1001 $ 1001 …" at bounding box center [381, 284] width 268 height 301
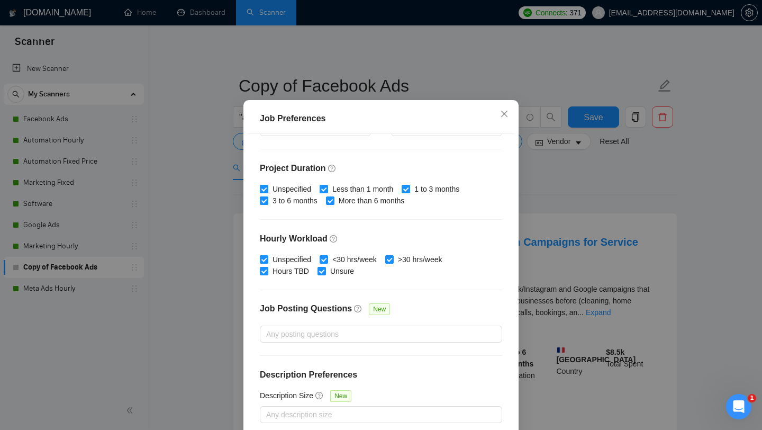
click at [557, 307] on div "Job Preferences Budget Project Type All Fixed Price Hourly Rate Fixed Price Bud…" at bounding box center [381, 215] width 762 height 430
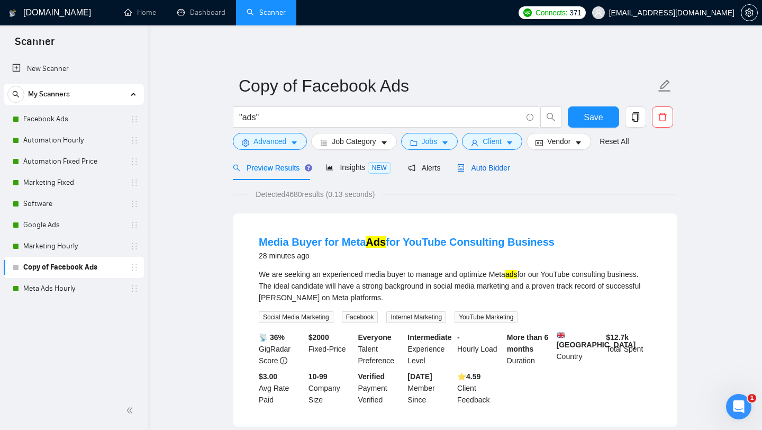
click at [493, 167] on span "Auto Bidder" at bounding box center [483, 168] width 52 height 8
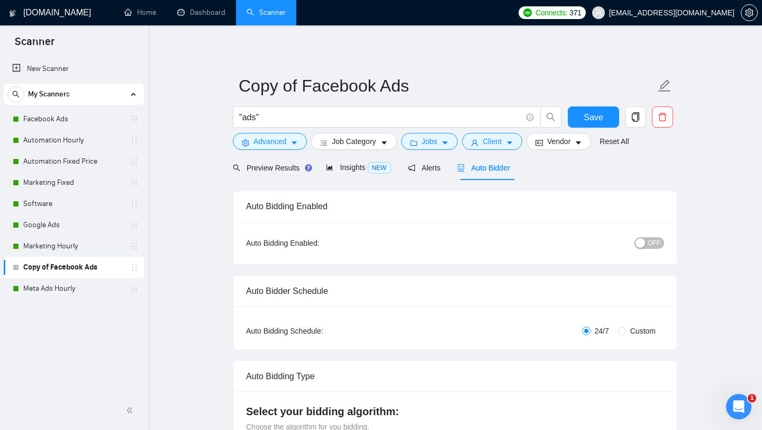
click at [643, 242] on div "button" at bounding box center [641, 243] width 10 height 10
click at [431, 144] on span "Jobs" at bounding box center [430, 141] width 16 height 12
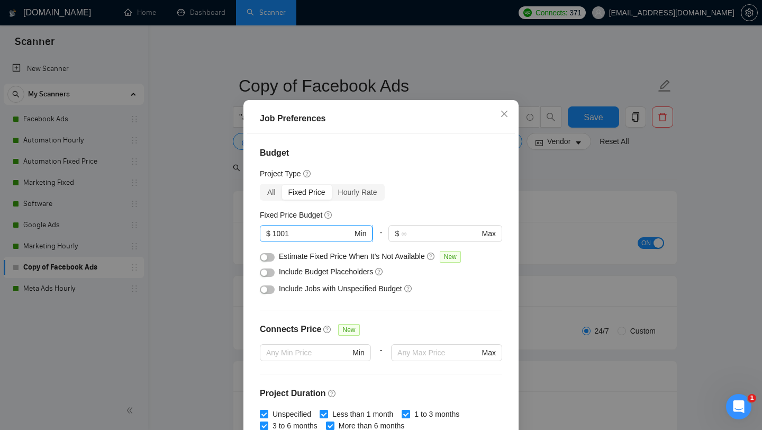
click at [319, 239] on input "1001" at bounding box center [313, 234] width 80 height 12
type input "1000"
click at [546, 227] on div "Job Preferences Budget Project Type All Fixed Price Hourly Rate Fixed Price Bud…" at bounding box center [381, 215] width 762 height 430
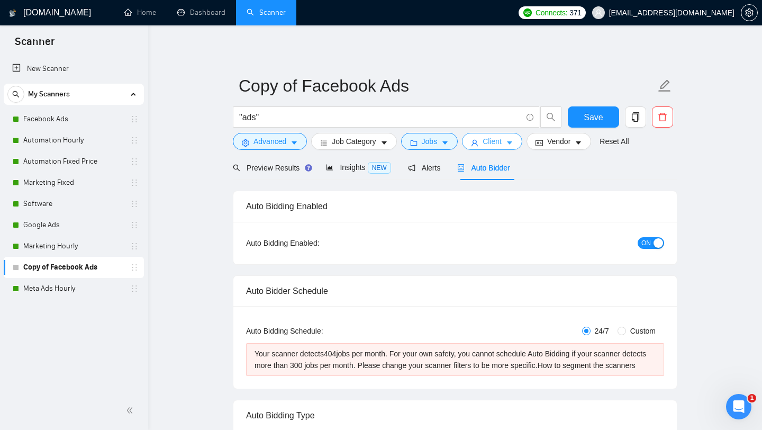
click at [483, 139] on button "Client" at bounding box center [492, 141] width 60 height 17
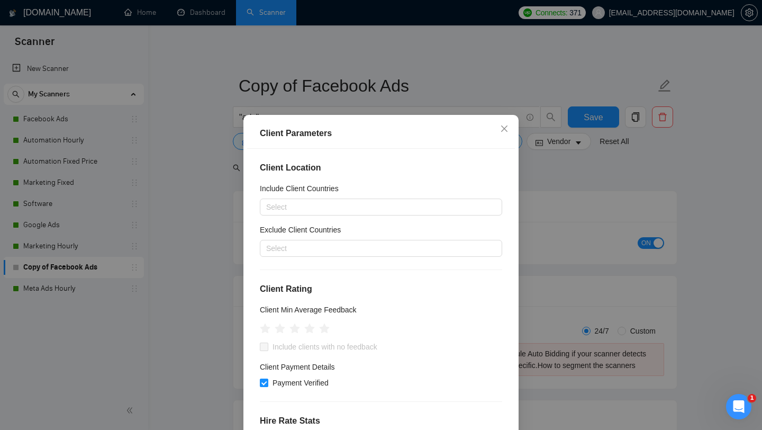
click at [540, 180] on div "Client Parameters Client Location Include Client Countries Select Exclude Clien…" at bounding box center [381, 215] width 762 height 430
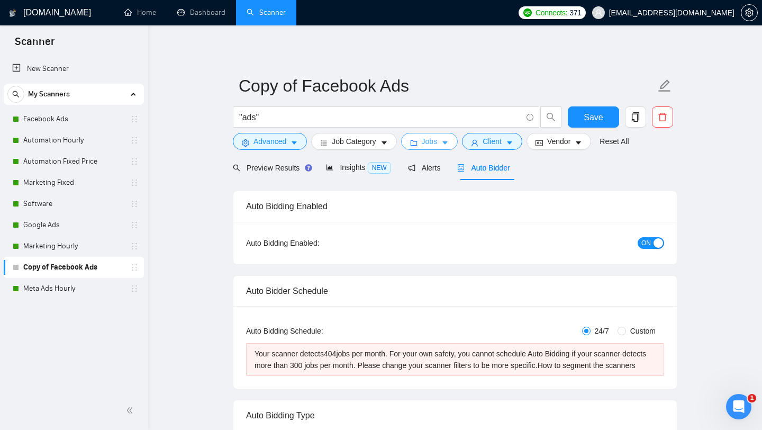
click at [433, 138] on span "Jobs" at bounding box center [430, 141] width 16 height 12
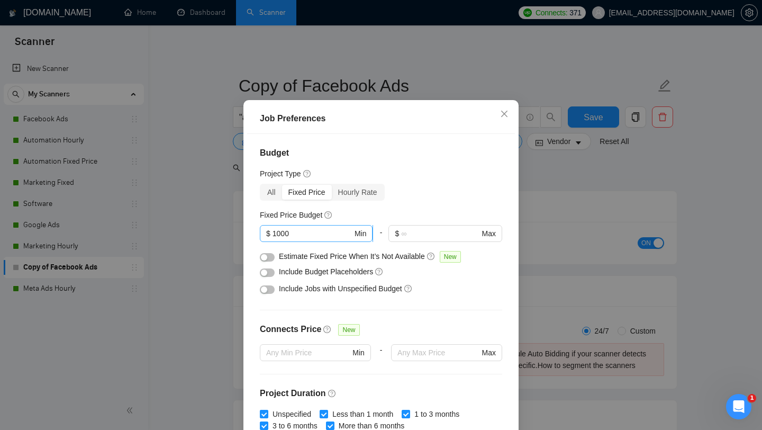
click at [333, 239] on input "1000" at bounding box center [313, 234] width 80 height 12
type input "1001"
click at [592, 237] on div "Job Preferences Budget Project Type All Fixed Price Hourly Rate Fixed Price Bud…" at bounding box center [381, 215] width 762 height 430
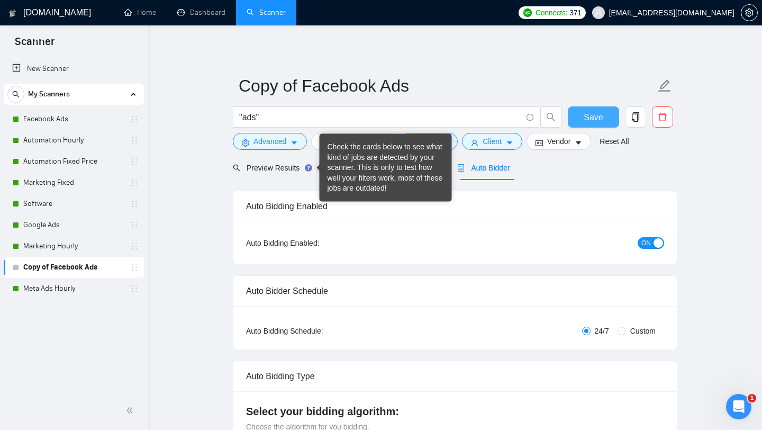
click at [604, 117] on button "Save" at bounding box center [593, 116] width 51 height 21
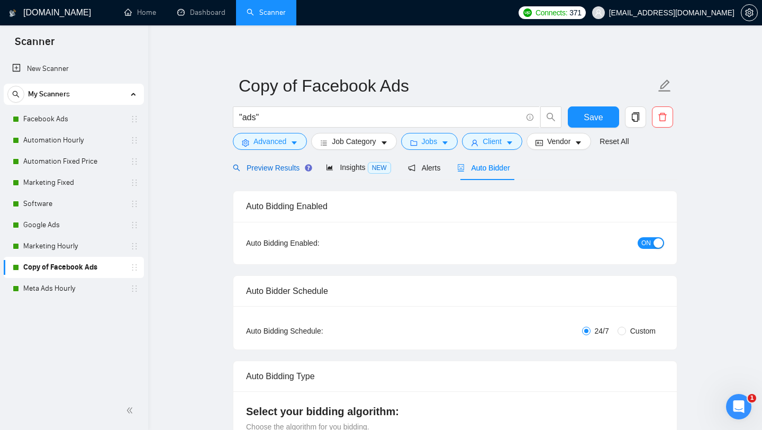
click at [275, 169] on span "Preview Results" at bounding box center [271, 168] width 76 height 8
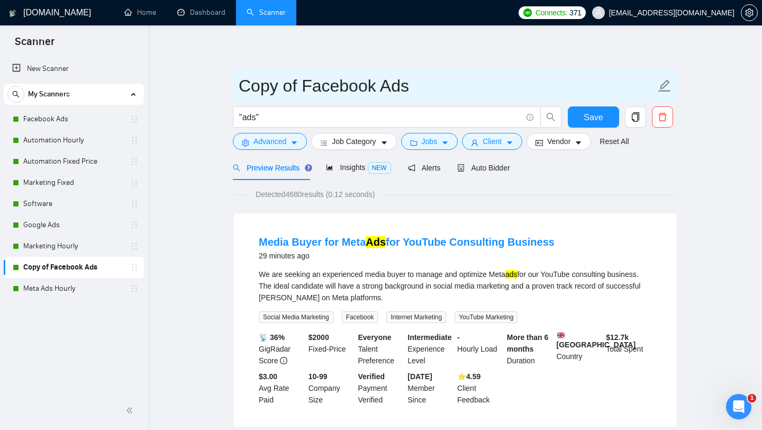
click at [319, 86] on input "Copy of Facebook Ads" at bounding box center [447, 85] width 417 height 26
type input "Ads"
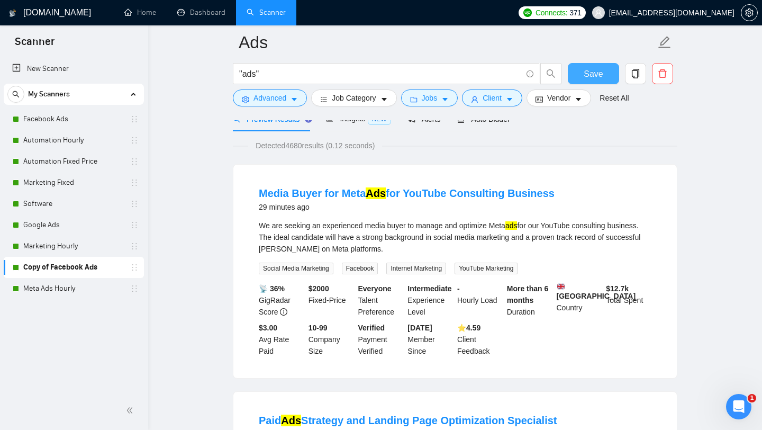
click at [602, 75] on span "Save" at bounding box center [593, 73] width 19 height 13
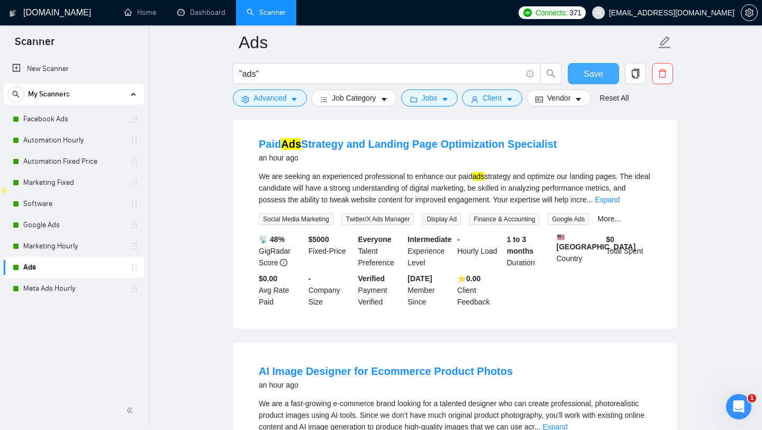
scroll to position [335, 0]
